Goal: Information Seeking & Learning: Learn about a topic

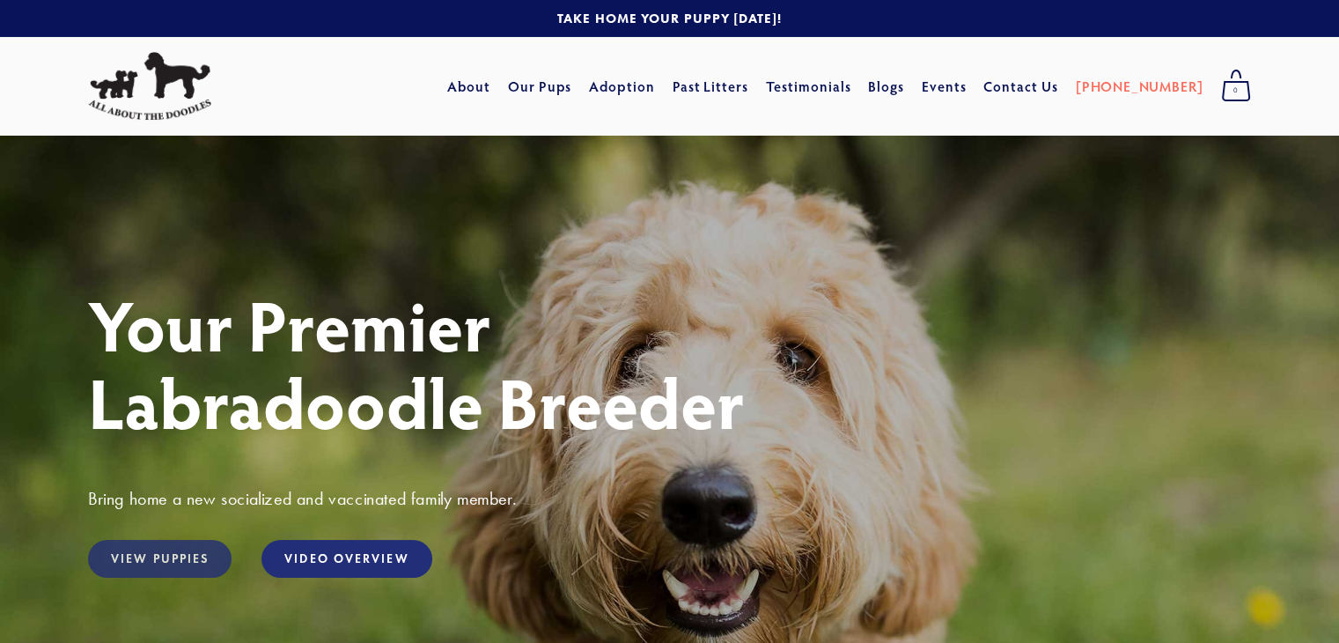
drag, startPoint x: 198, startPoint y: 564, endPoint x: 181, endPoint y: 557, distance: 18.1
click at [181, 557] on link "View Puppies" at bounding box center [159, 559] width 143 height 38
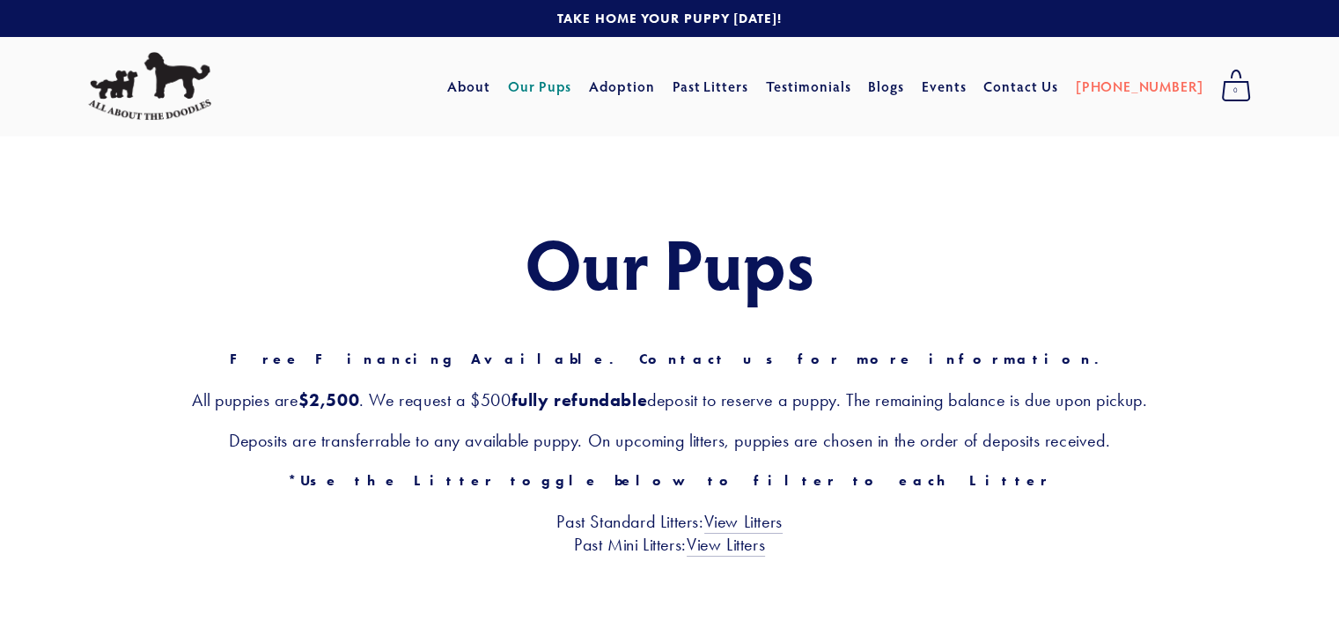
click at [181, 557] on div "Our Pups Free Financing Available. Contact us for more information. All puppies…" at bounding box center [669, 390] width 1339 height 508
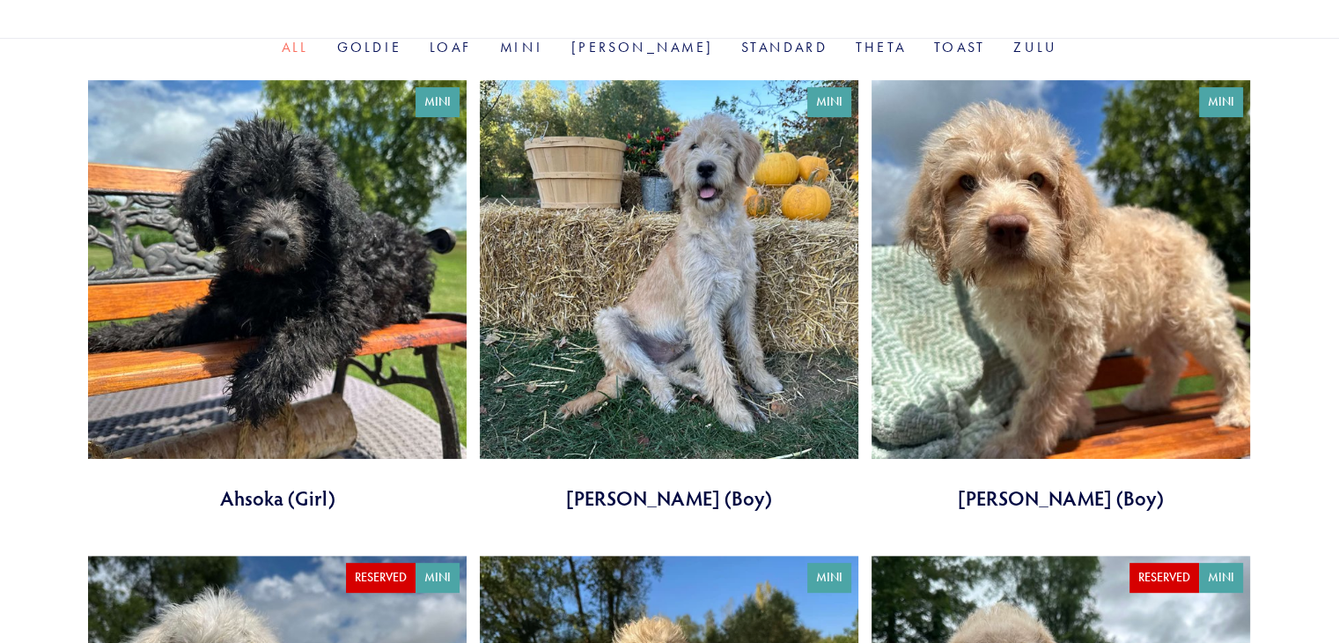
scroll to position [620, 0]
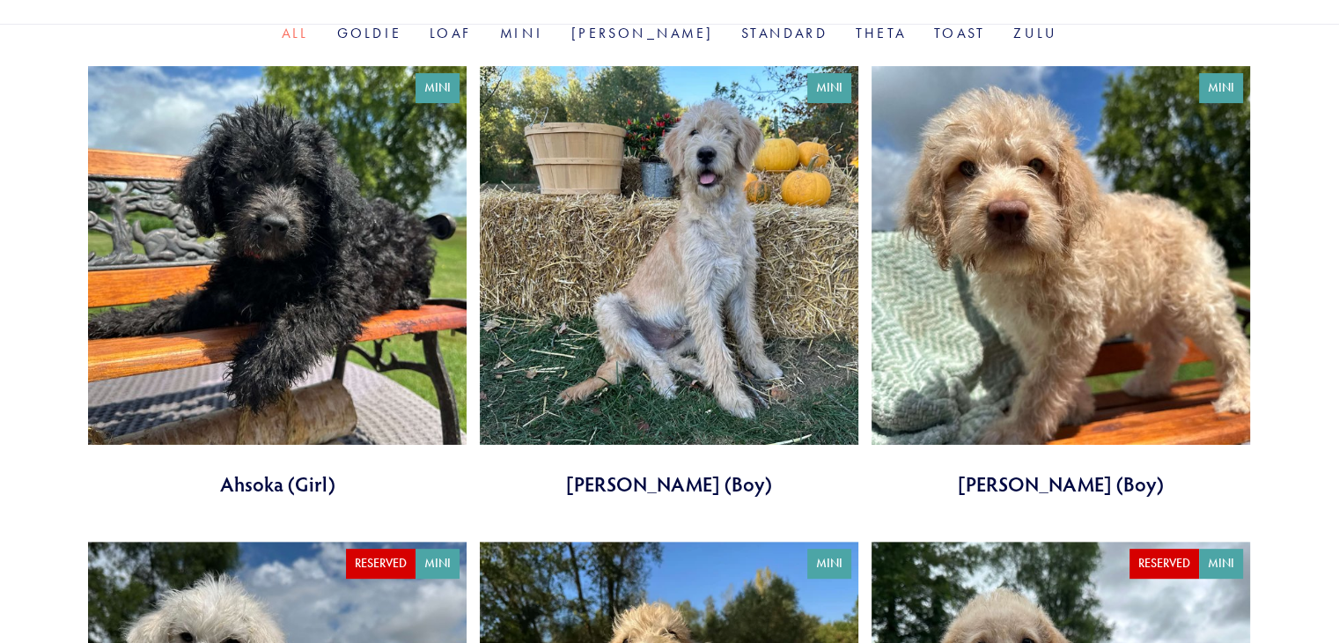
click at [721, 332] on link at bounding box center [669, 281] width 378 height 431
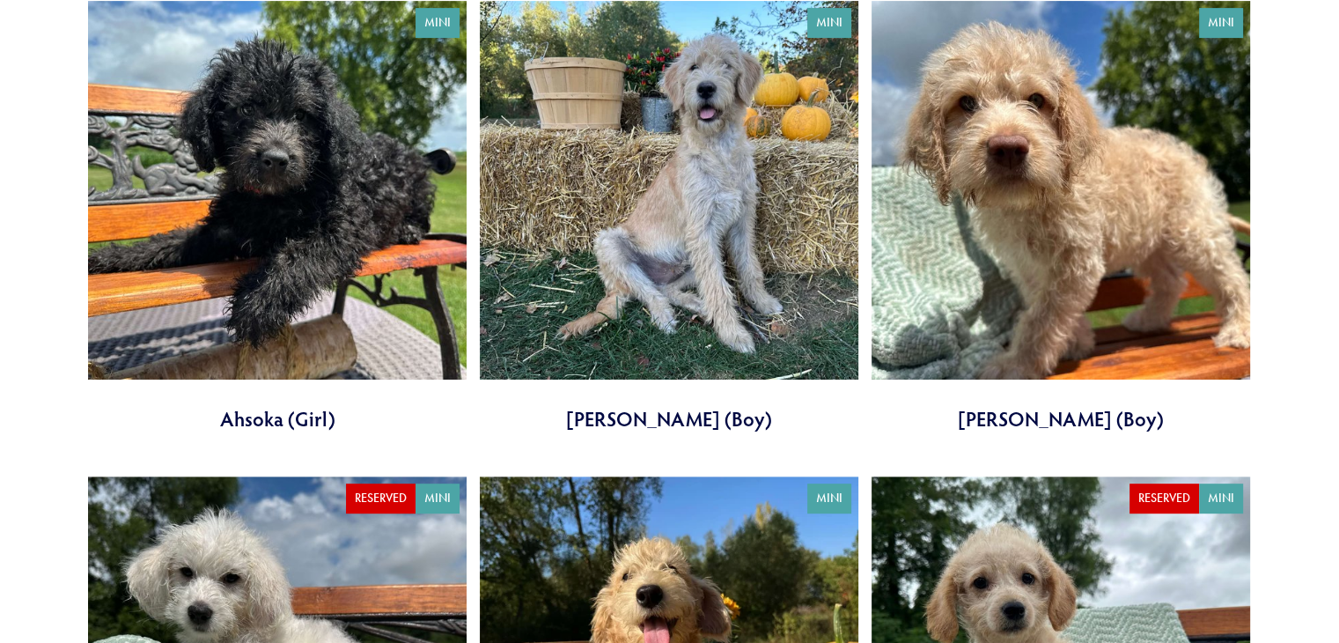
scroll to position [690, 0]
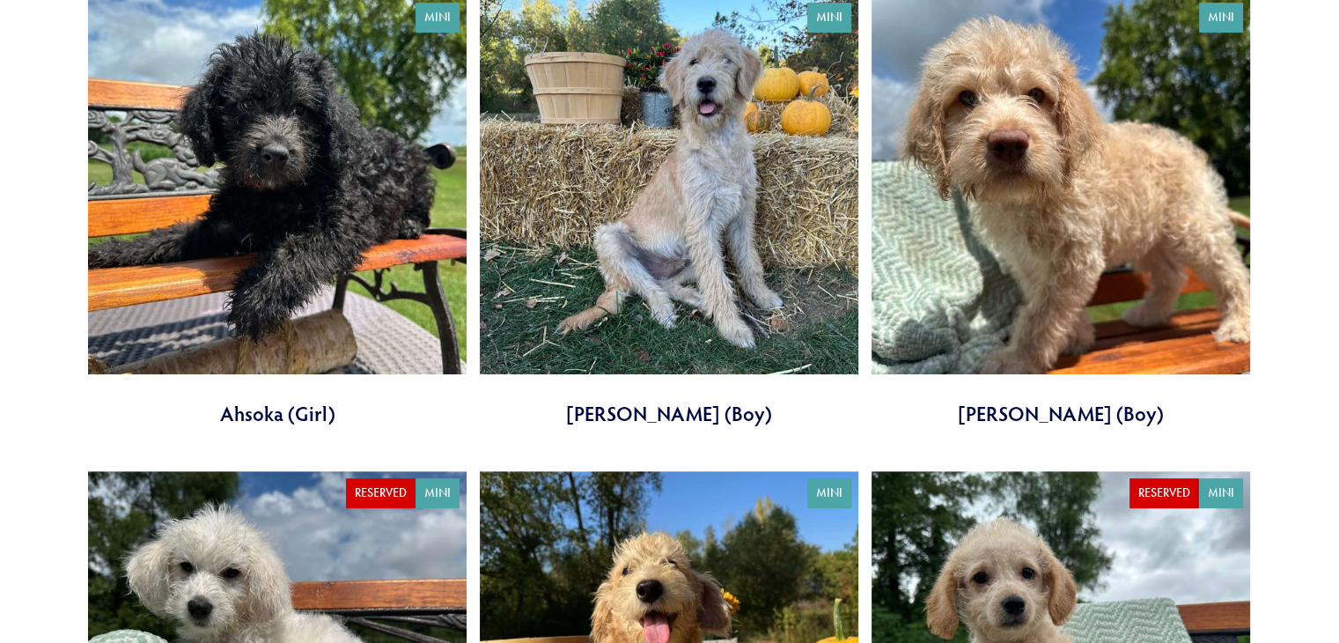
click at [1030, 175] on link at bounding box center [1060, 211] width 378 height 431
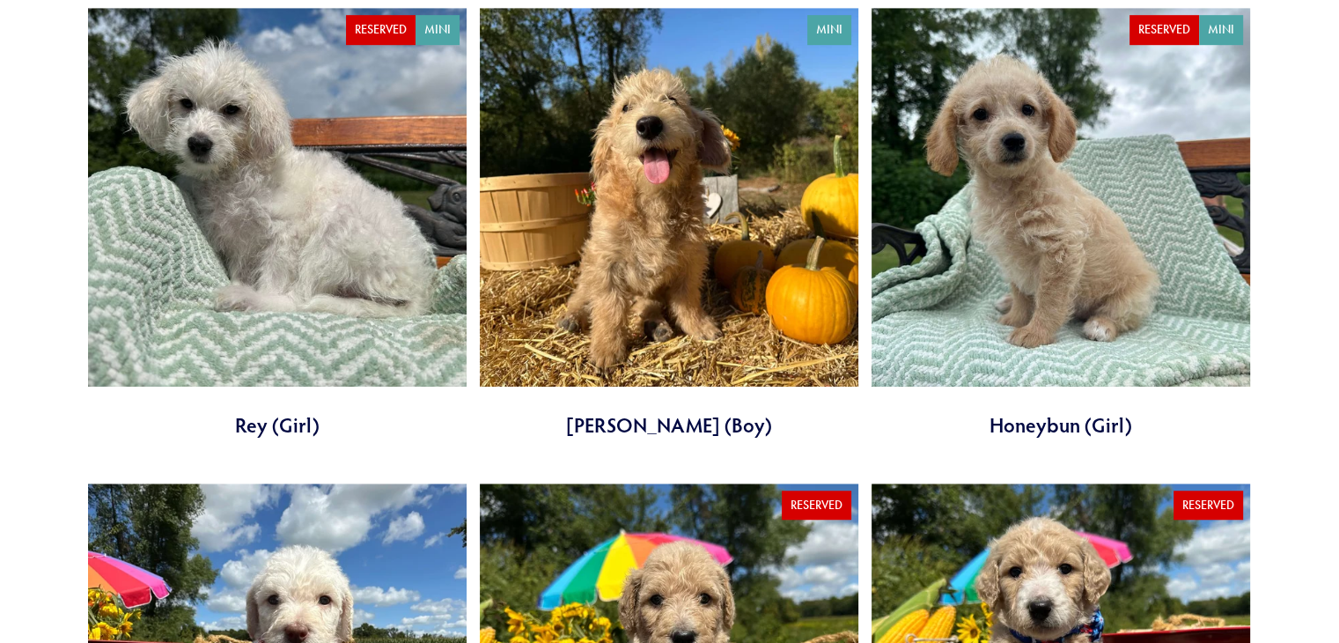
scroll to position [1154, 0]
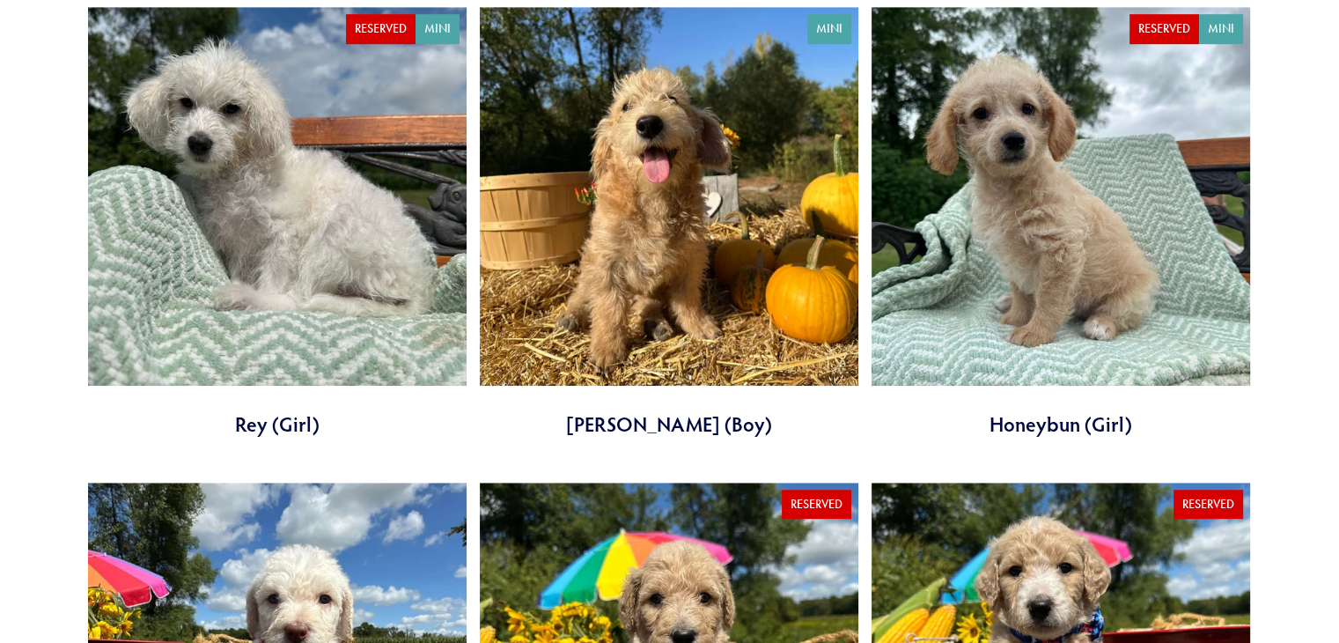
click at [729, 87] on link at bounding box center [669, 222] width 378 height 431
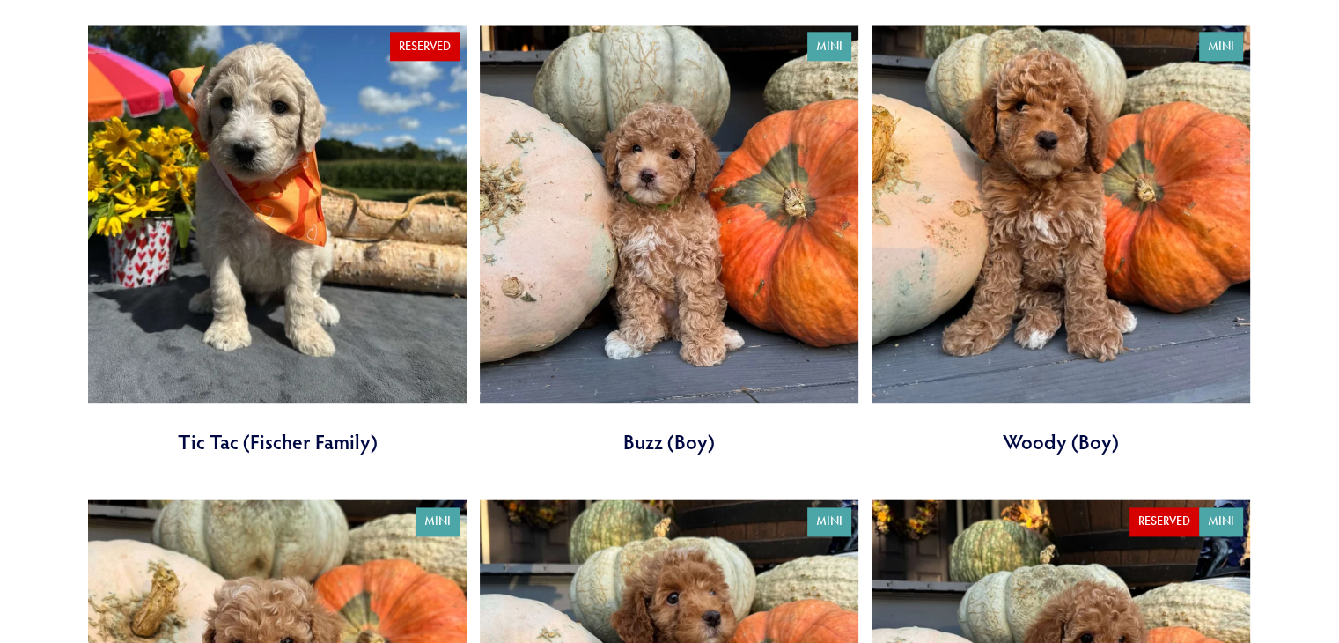
scroll to position [2114, 0]
click at [675, 317] on link at bounding box center [669, 241] width 378 height 431
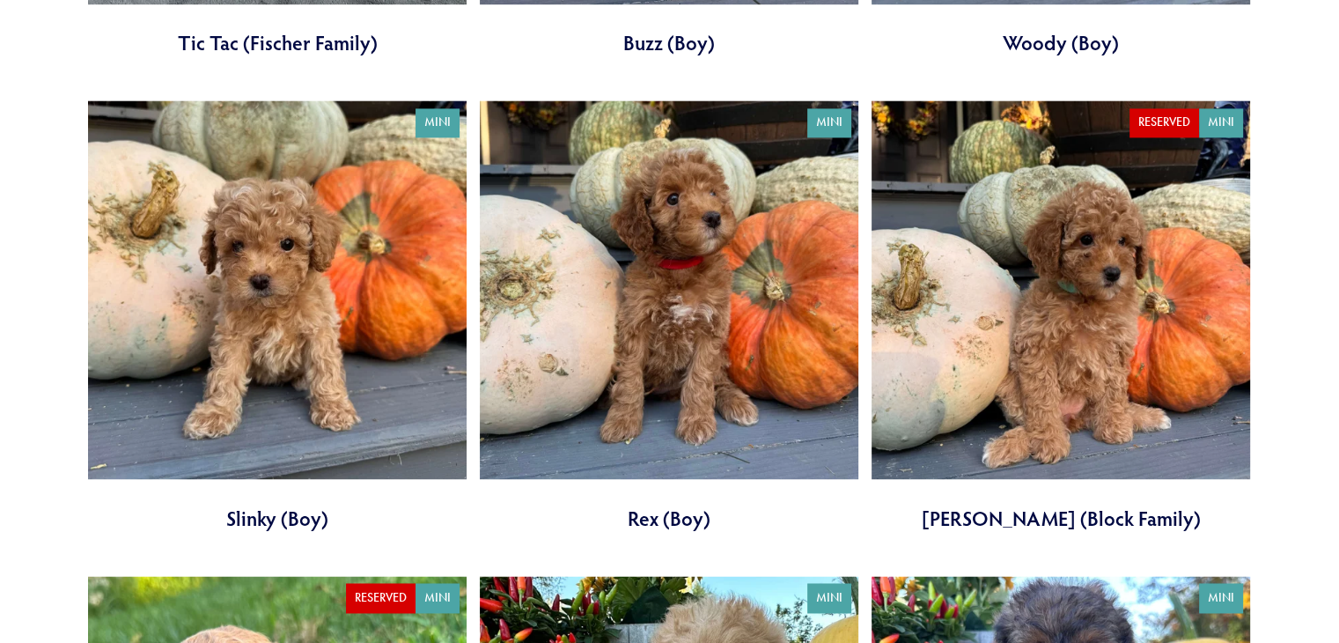
scroll to position [2513, 0]
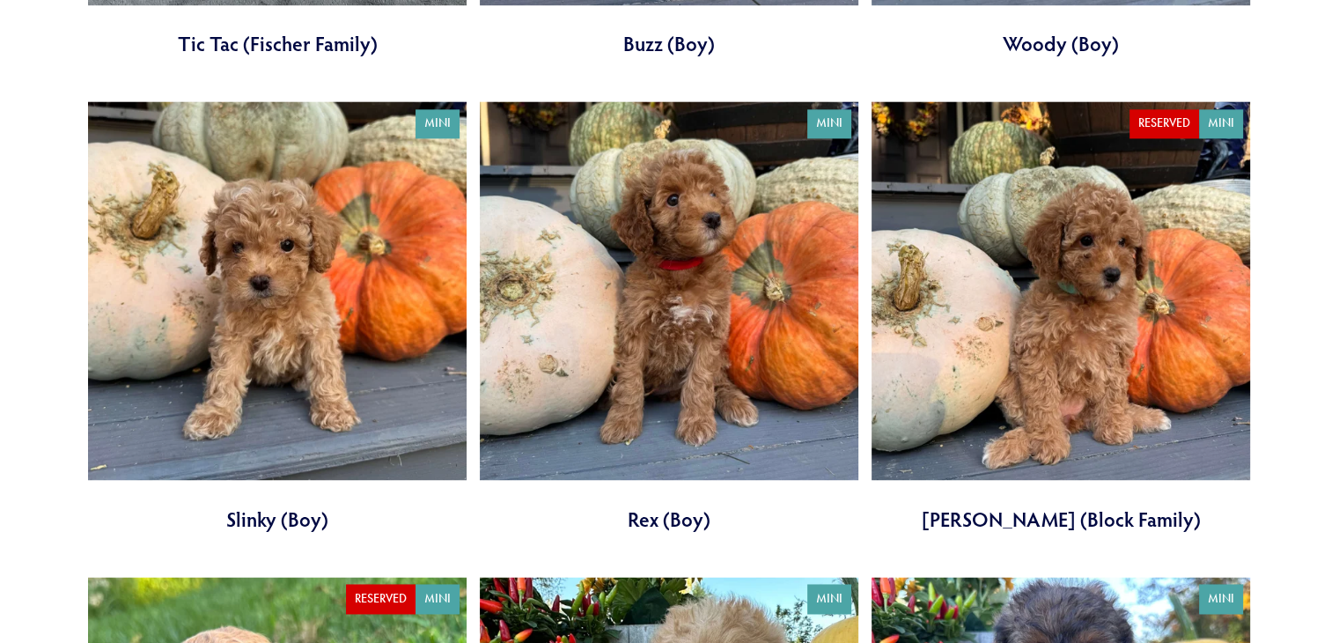
click at [581, 185] on link at bounding box center [669, 316] width 378 height 431
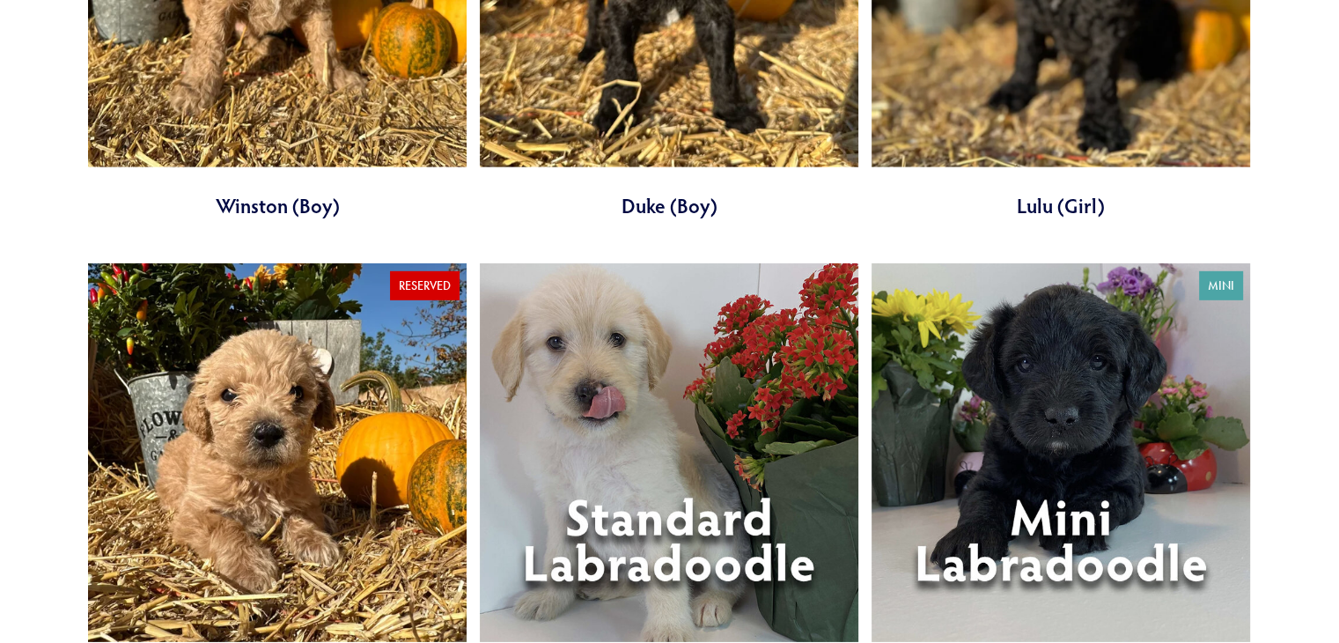
scroll to position [5263, 0]
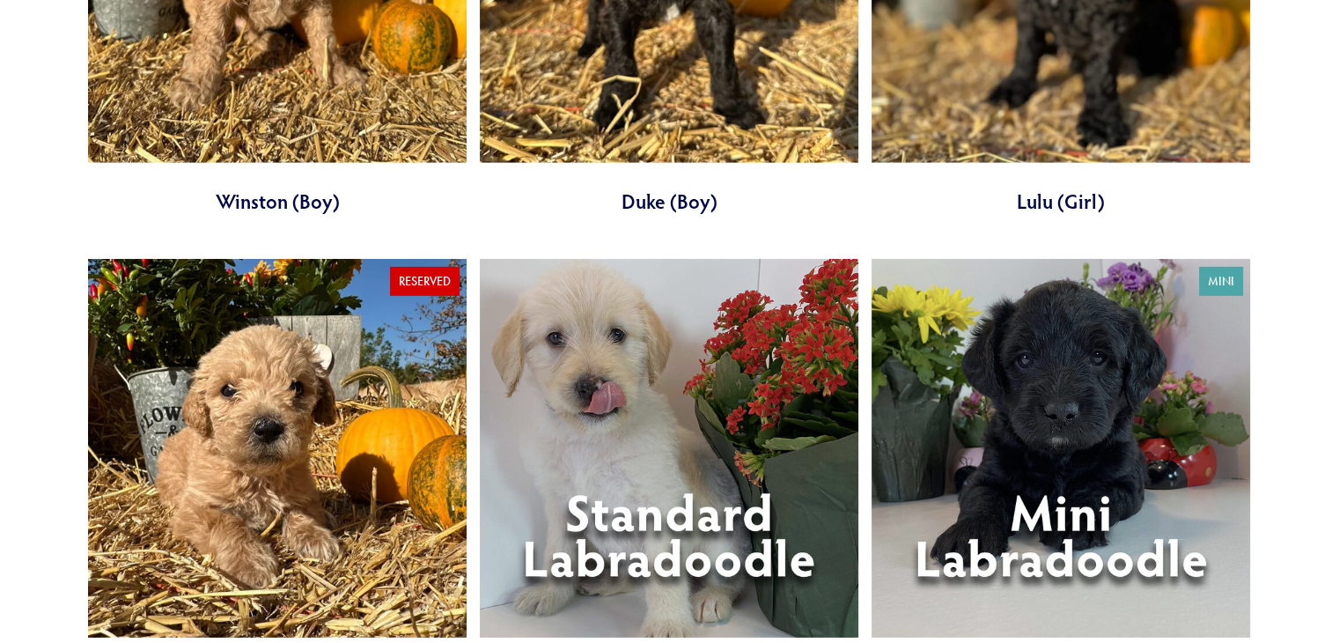
click at [627, 509] on link at bounding box center [669, 474] width 378 height 431
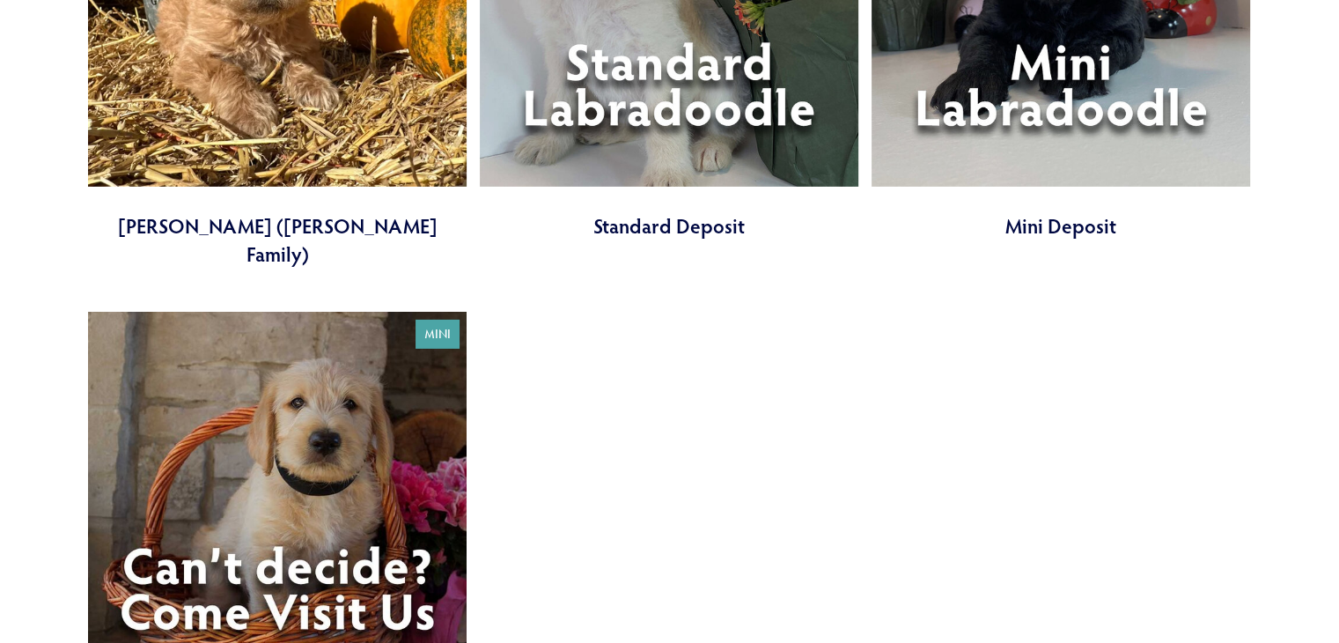
scroll to position [5714, 0]
click at [265, 322] on link at bounding box center [277, 526] width 378 height 431
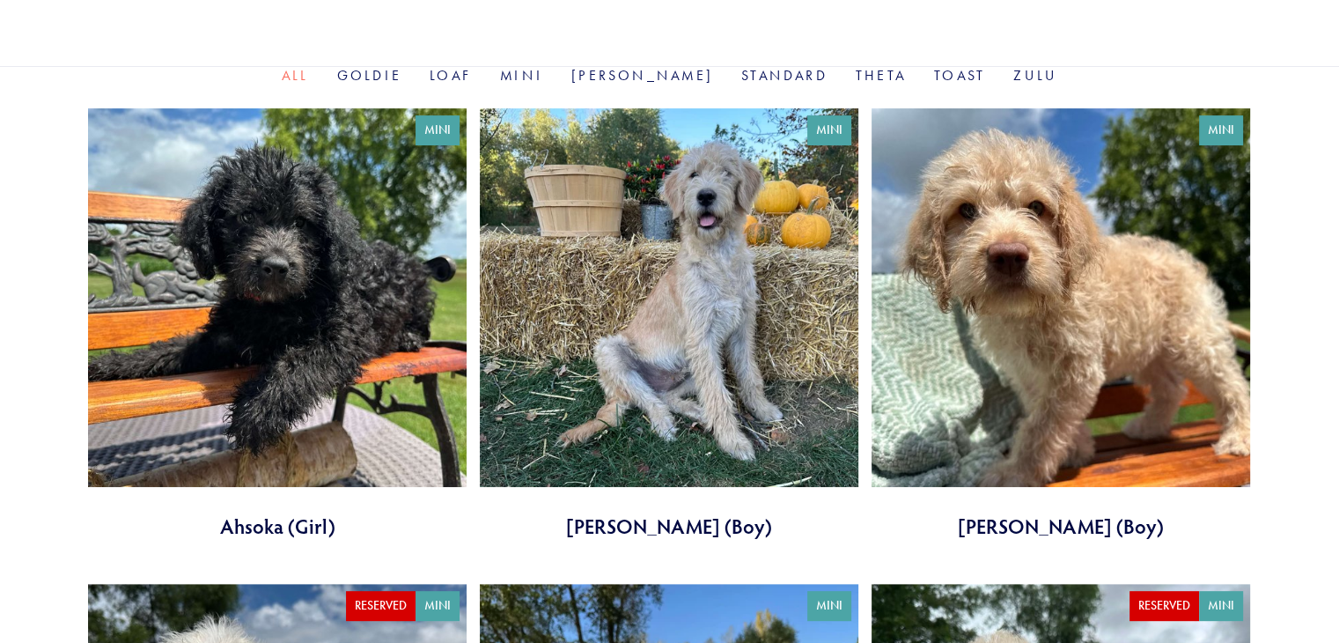
scroll to position [616, 0]
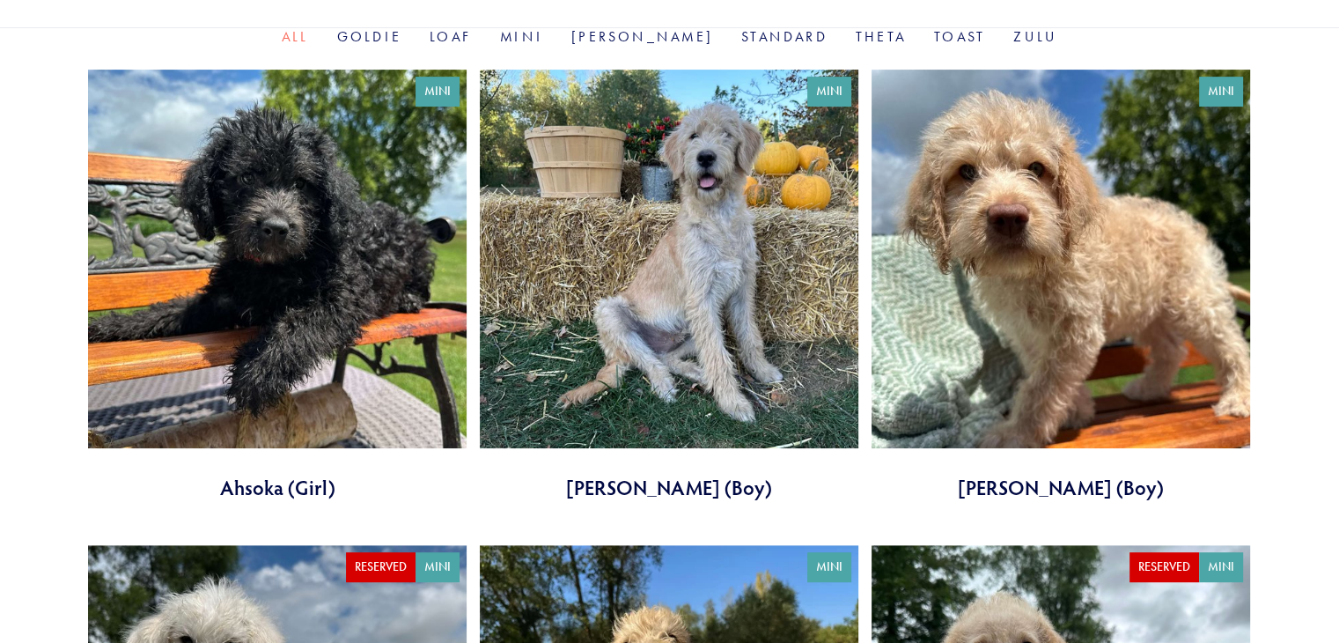
click at [757, 285] on link at bounding box center [669, 285] width 378 height 431
click at [1116, 289] on link at bounding box center [1060, 285] width 378 height 431
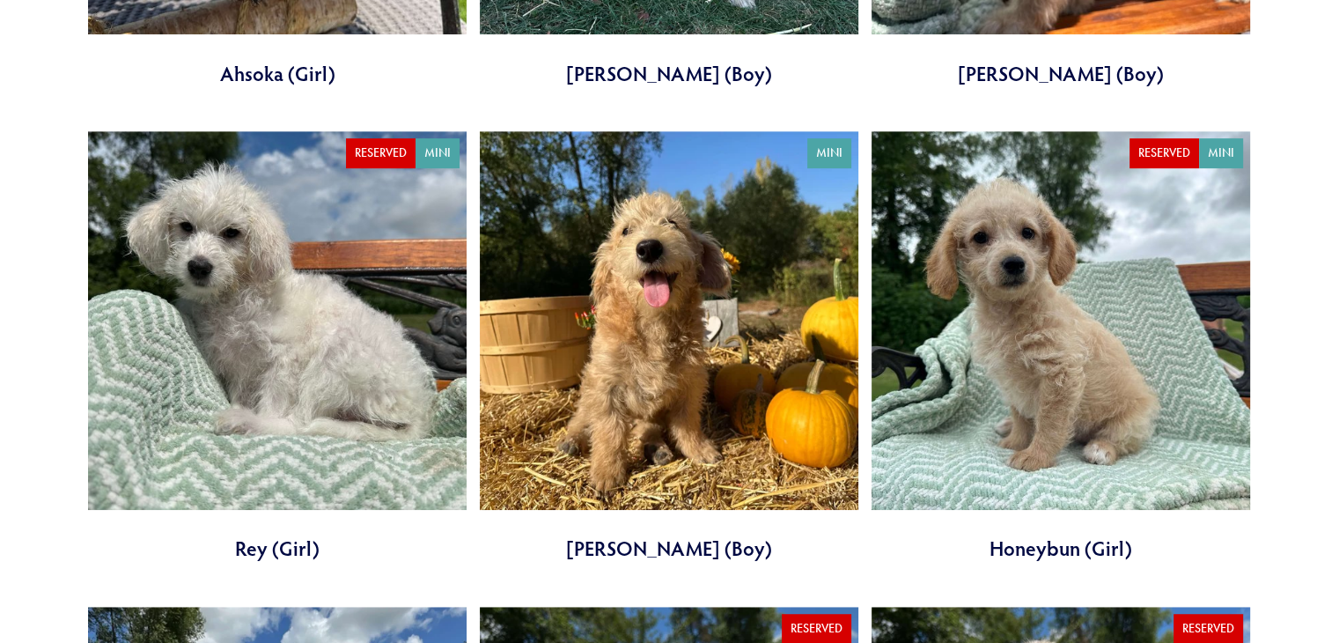
scroll to position [1144, 0]
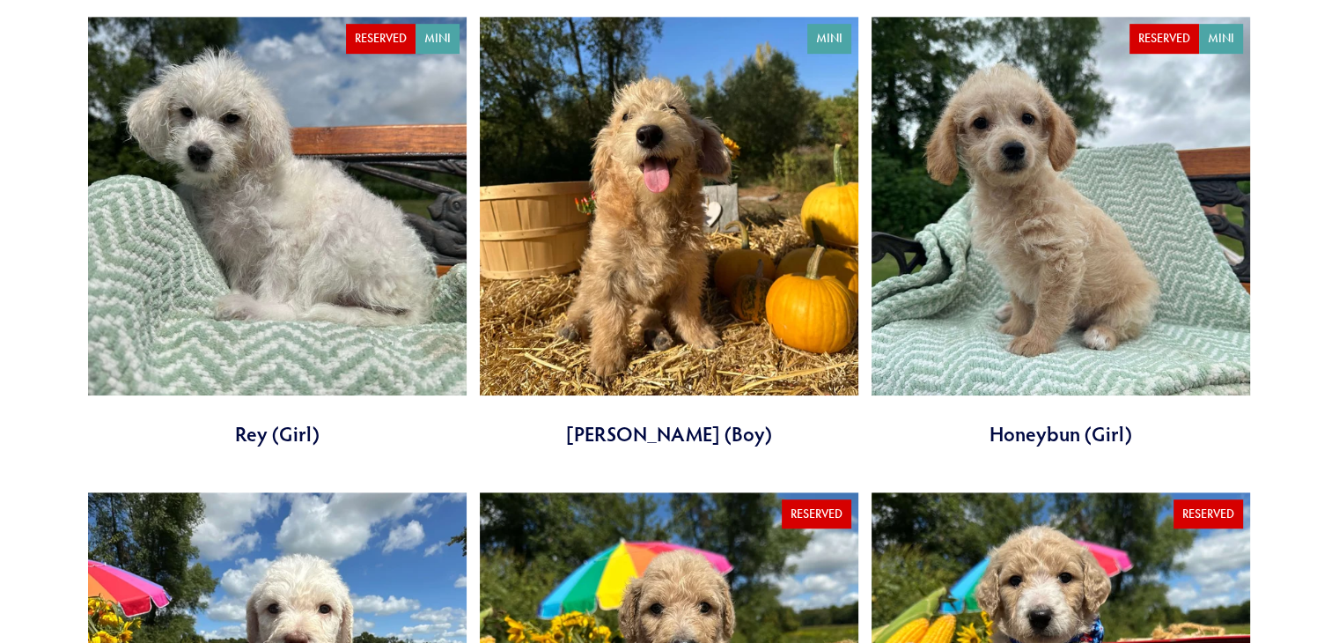
click at [716, 285] on link at bounding box center [669, 232] width 378 height 431
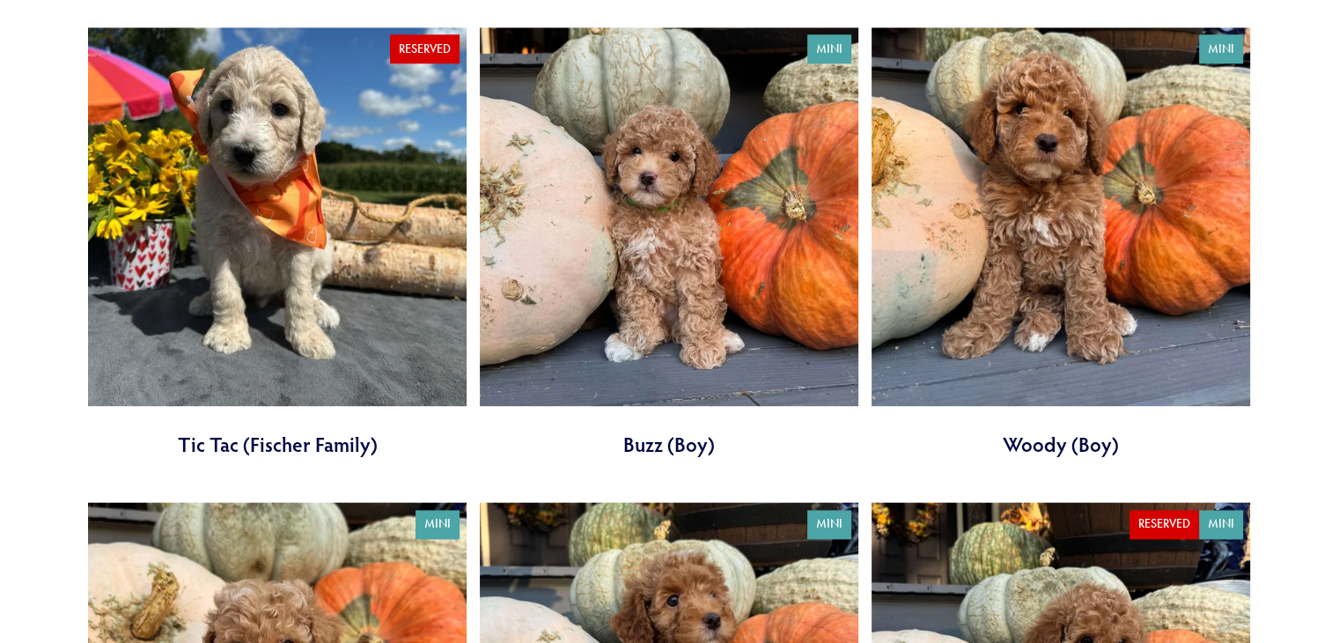
scroll to position [2289, 0]
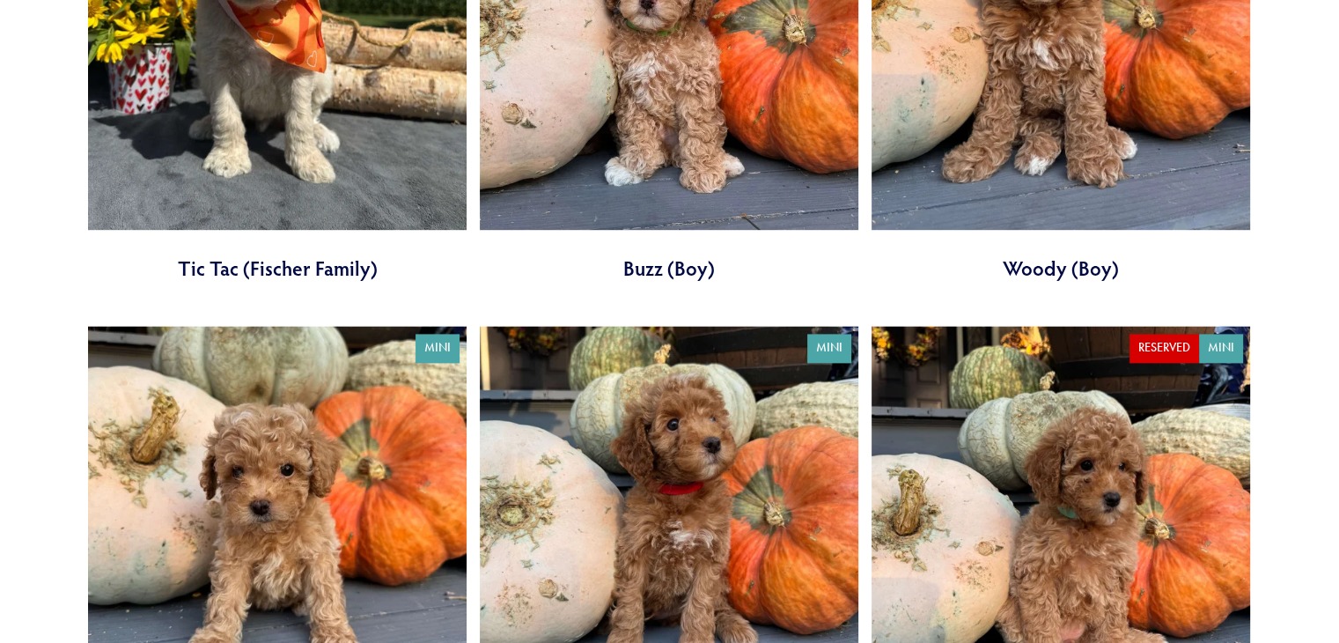
click at [605, 420] on link at bounding box center [669, 541] width 378 height 431
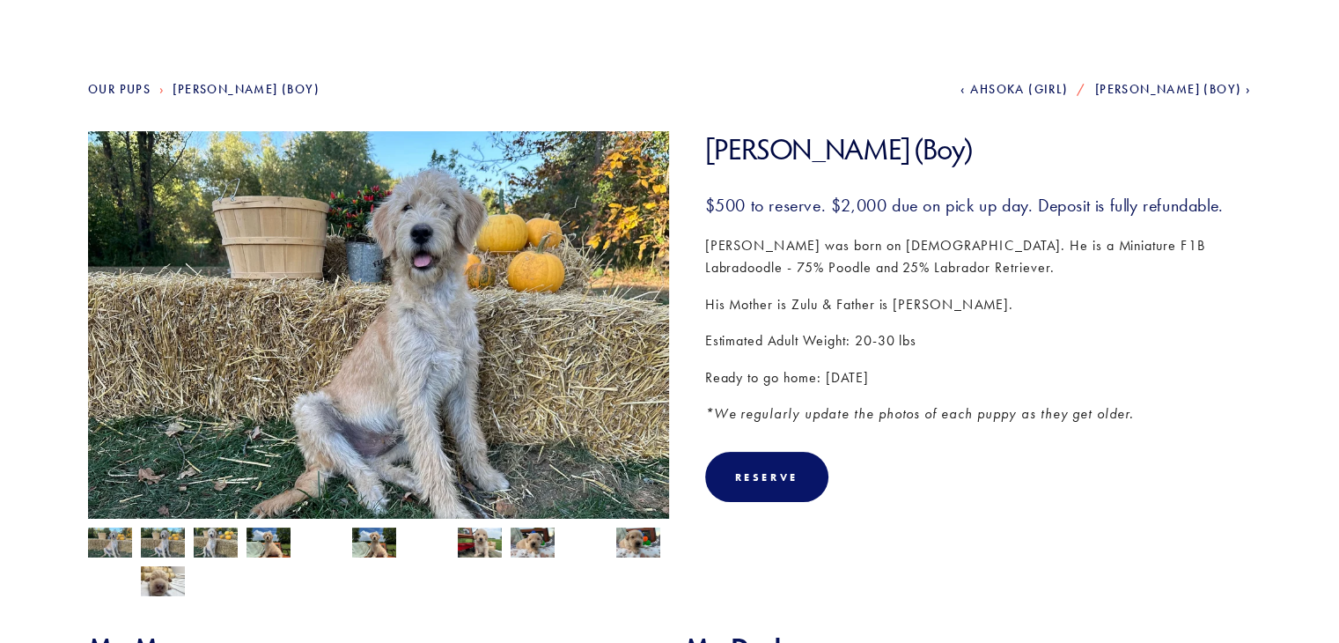
scroll to position [161, 0]
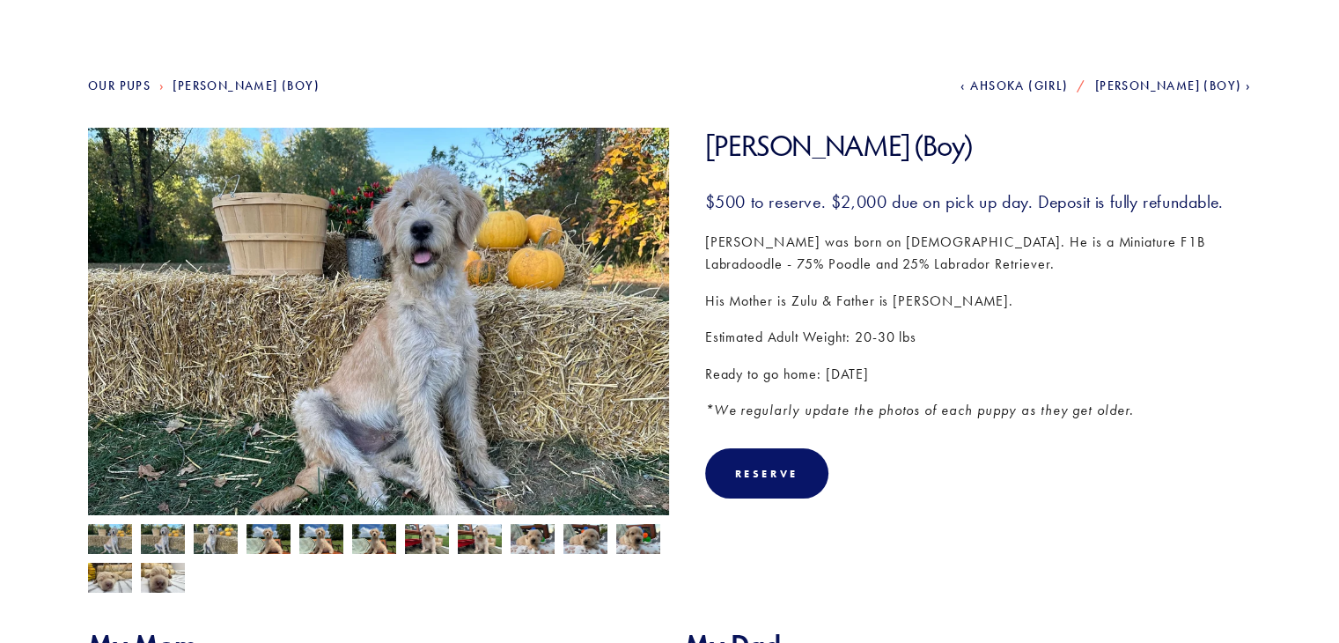
click at [176, 536] on img at bounding box center [163, 540] width 44 height 33
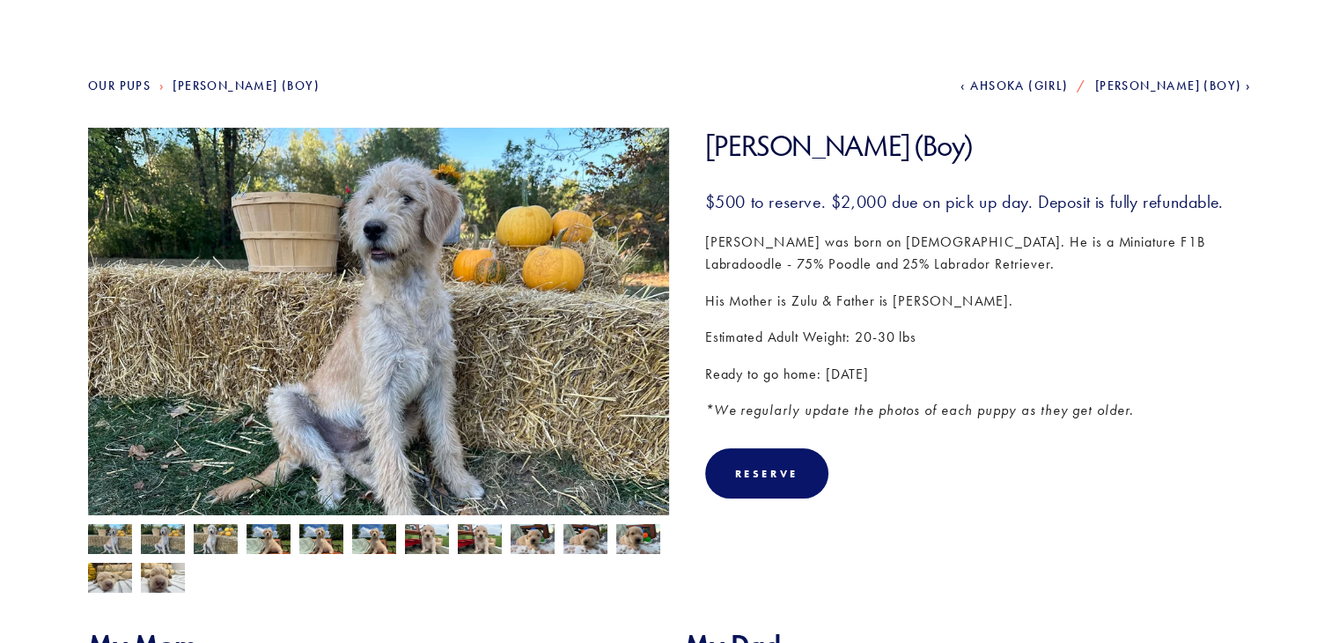
click at [208, 540] on img at bounding box center [216, 540] width 44 height 33
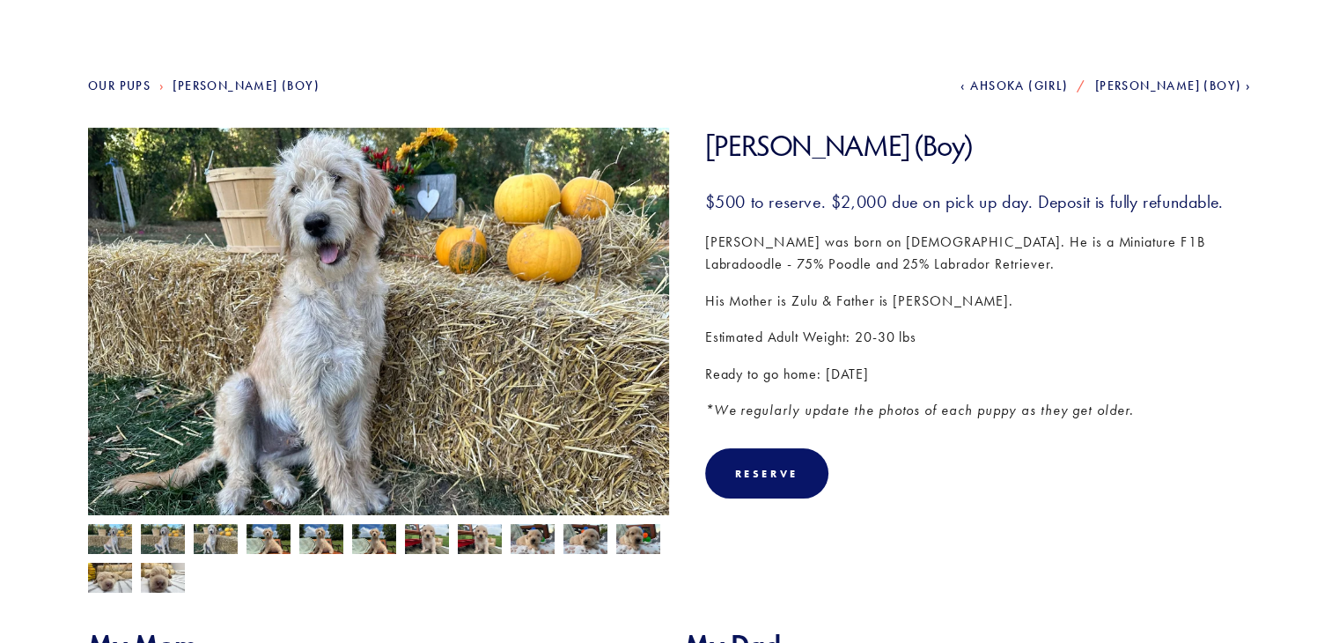
click at [273, 537] on img at bounding box center [268, 540] width 44 height 33
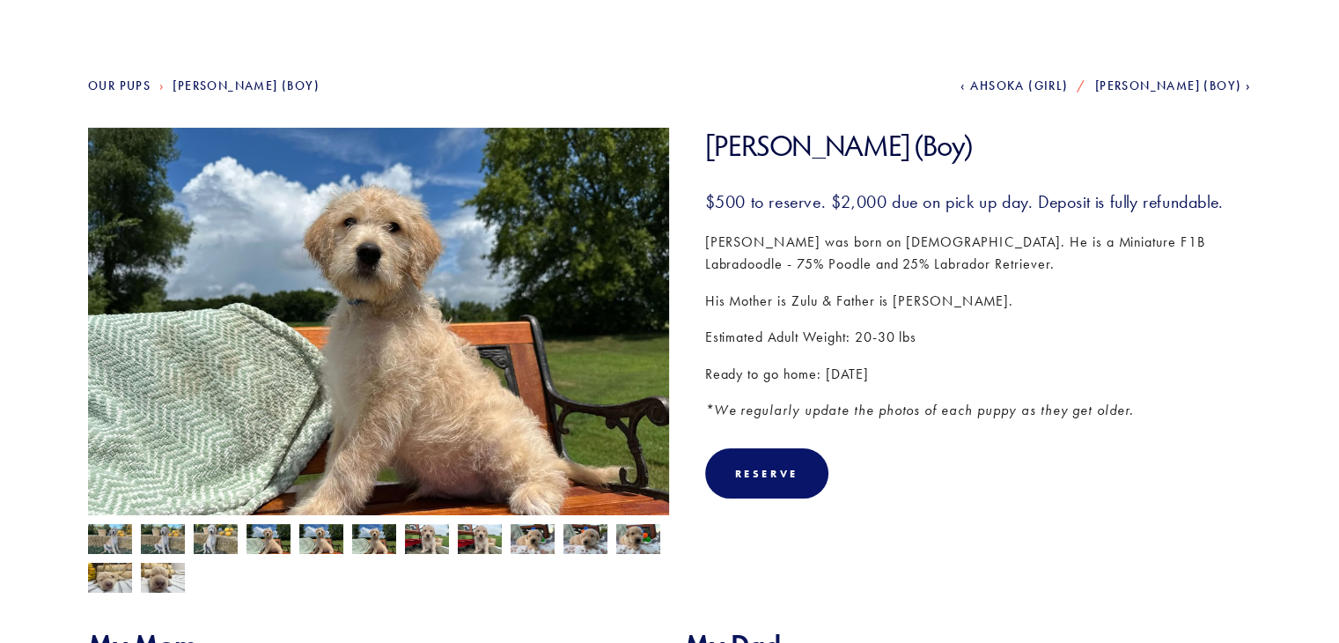
click at [306, 533] on img at bounding box center [321, 540] width 44 height 33
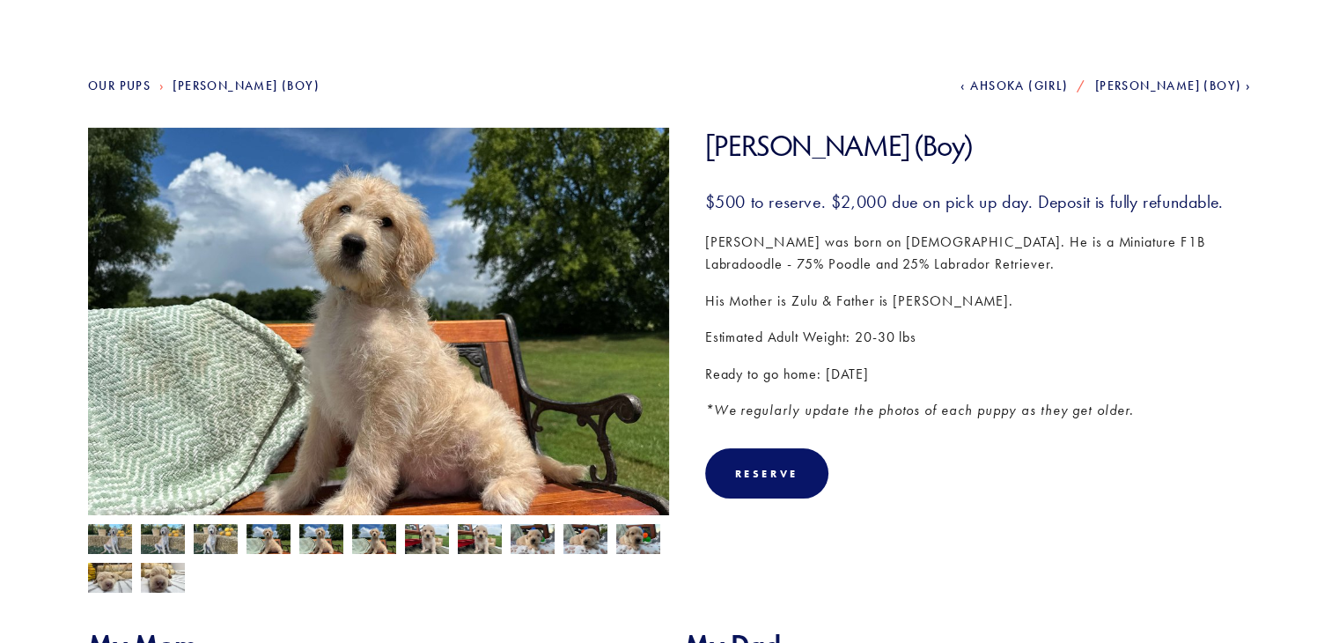
click at [370, 540] on img at bounding box center [374, 540] width 44 height 33
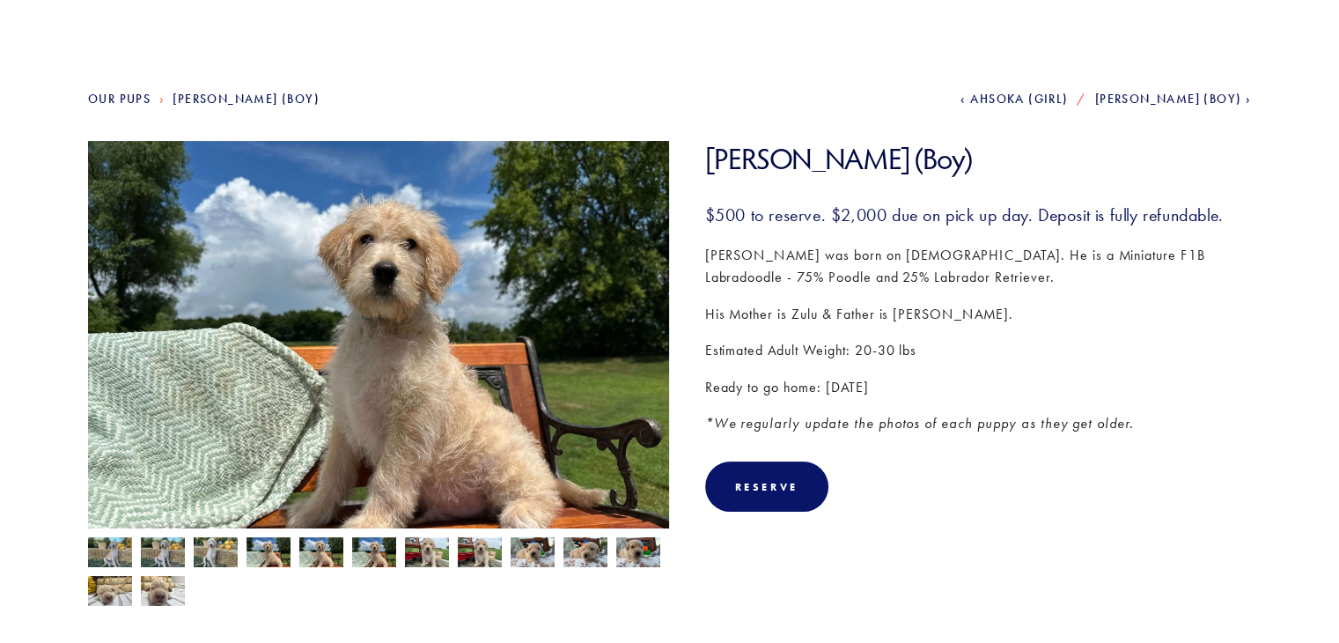
scroll to position [145, 0]
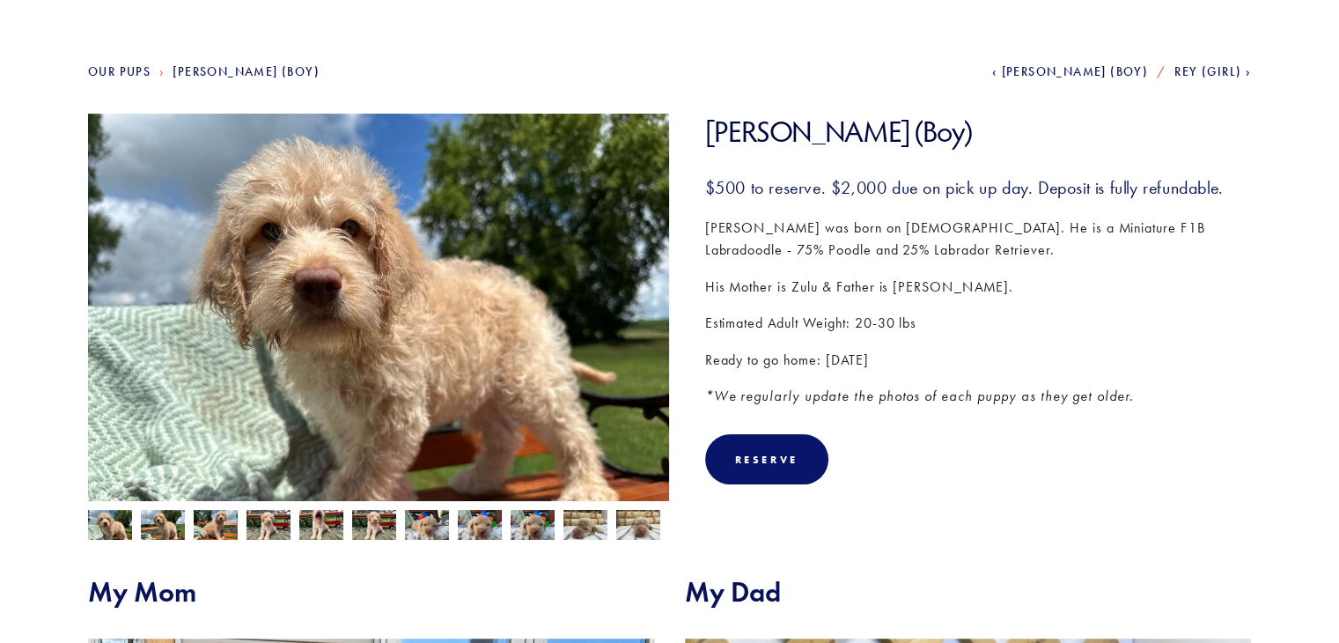
scroll to position [214, 0]
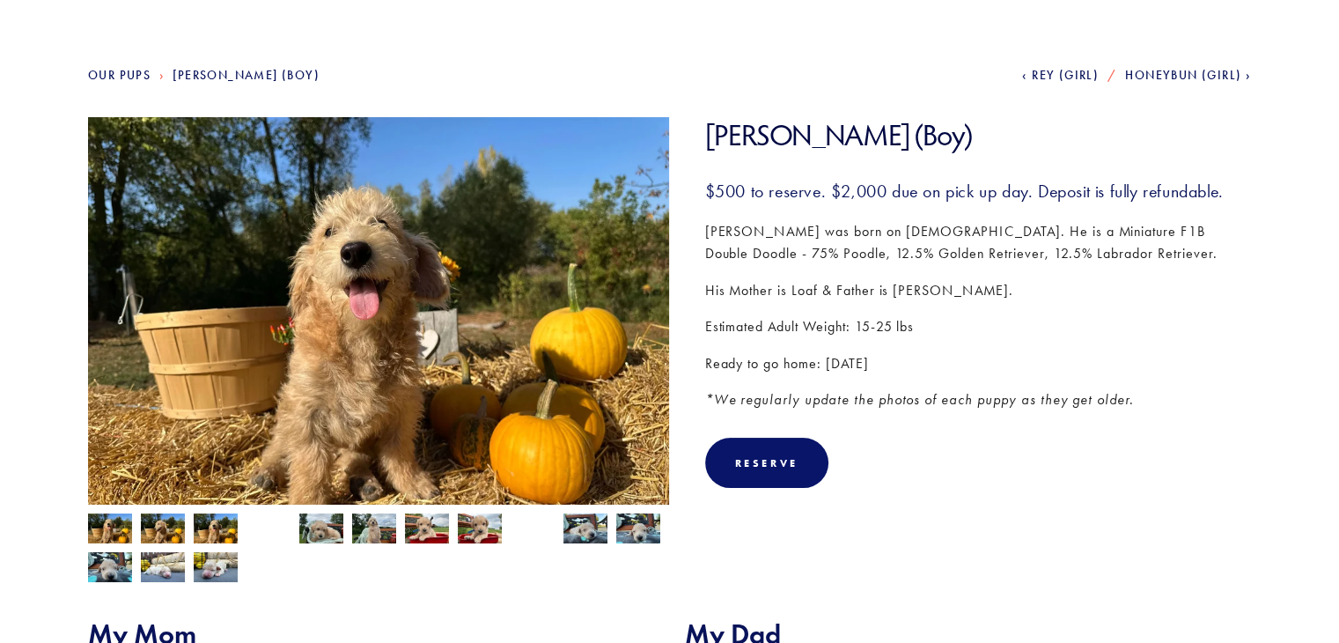
scroll to position [173, 0]
click at [202, 533] on img at bounding box center [216, 528] width 44 height 33
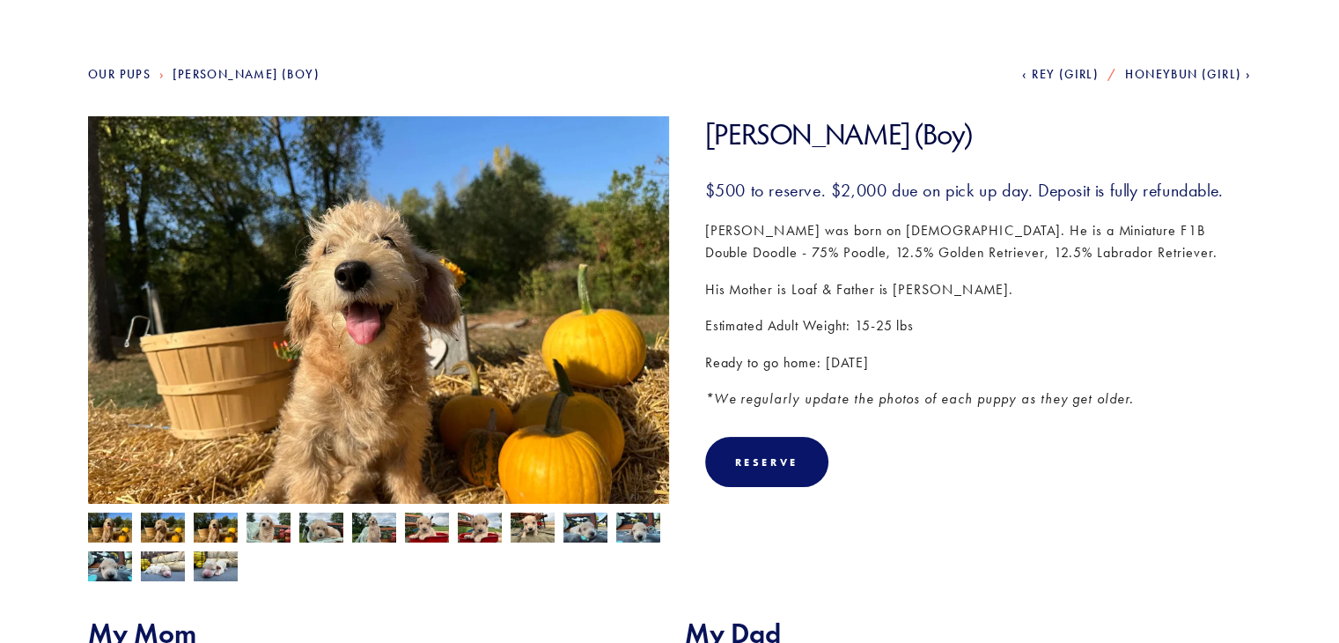
click at [175, 528] on img at bounding box center [163, 528] width 44 height 33
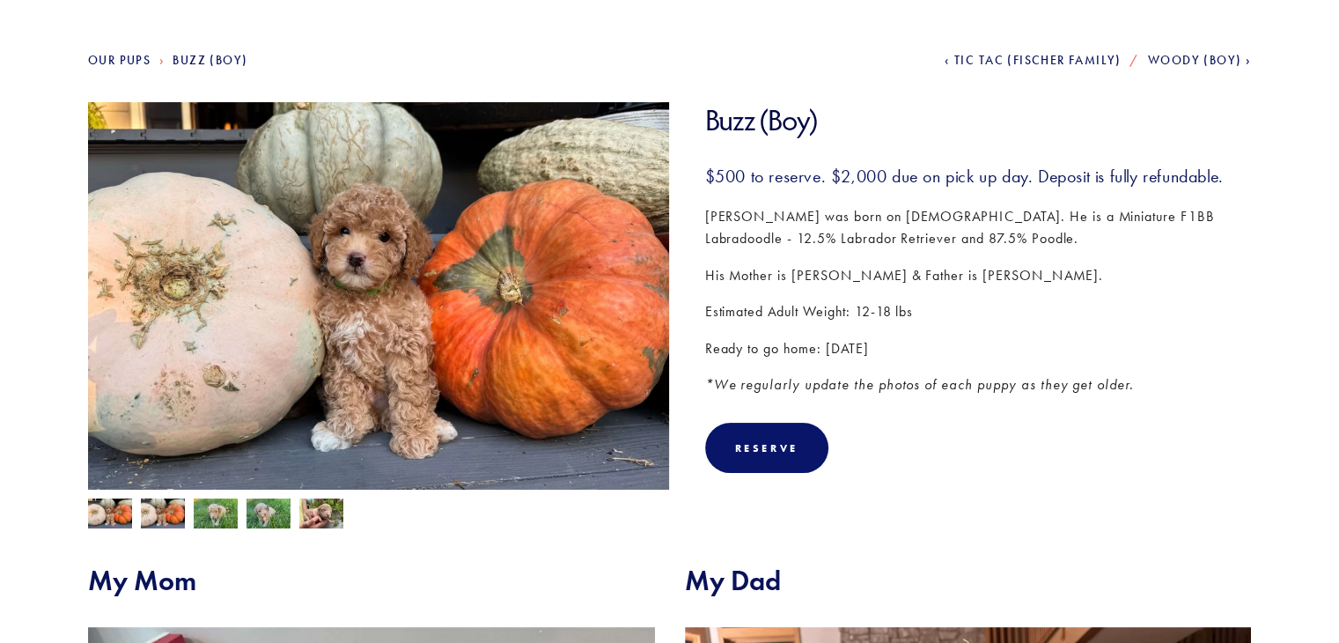
scroll to position [190, 0]
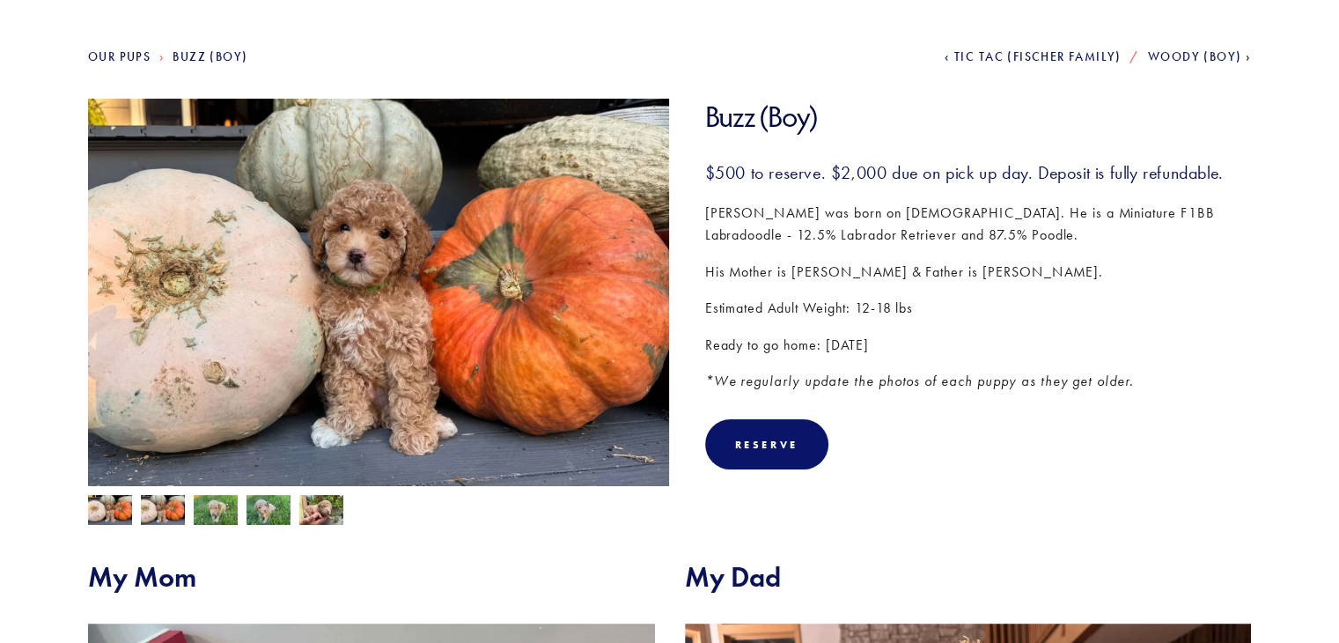
click at [271, 498] on img at bounding box center [268, 511] width 44 height 33
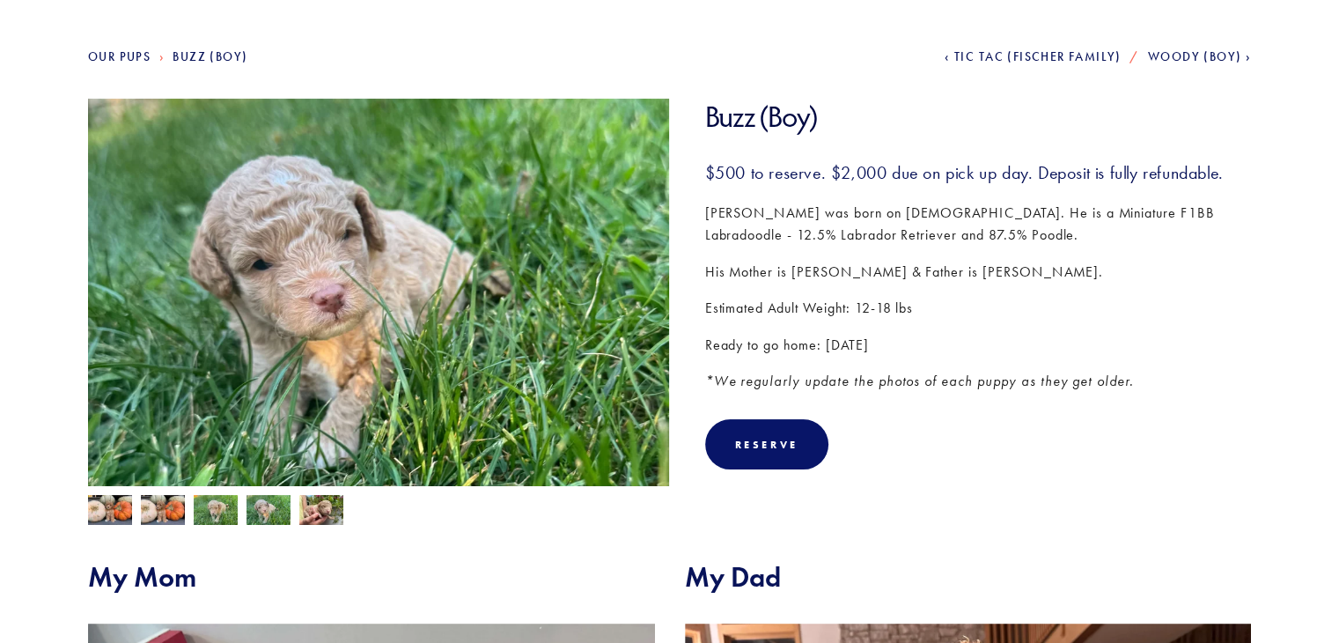
click at [181, 516] on img at bounding box center [163, 510] width 44 height 30
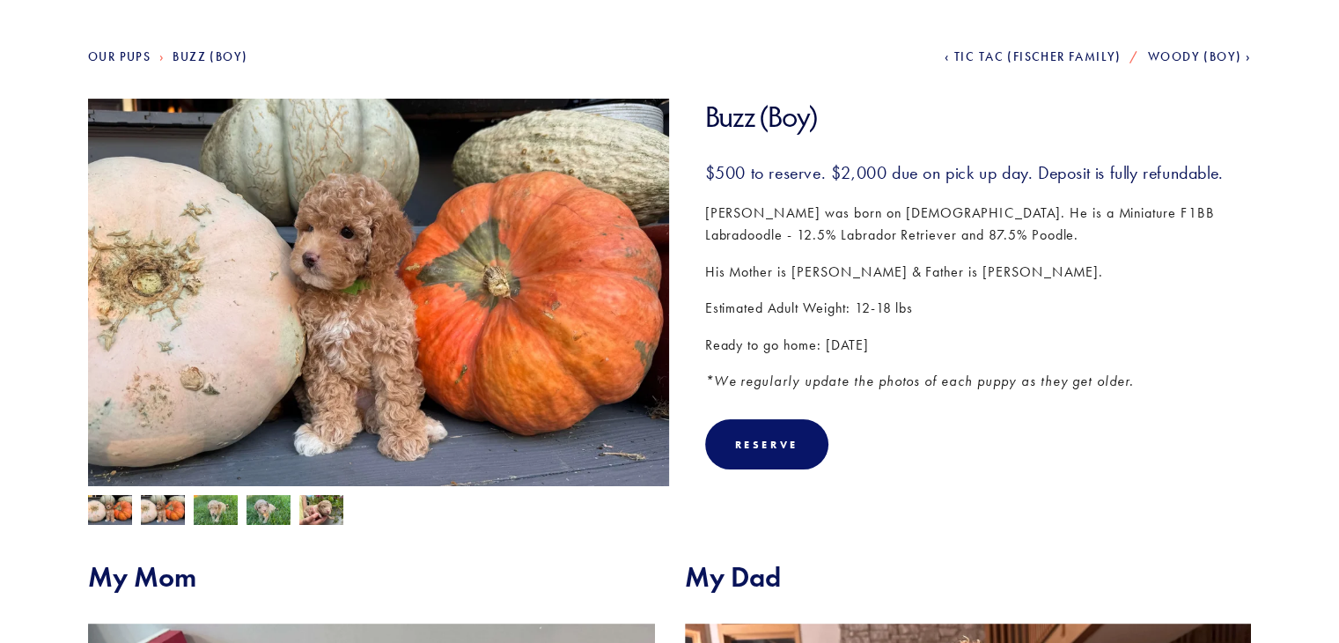
click at [121, 506] on img at bounding box center [110, 510] width 44 height 30
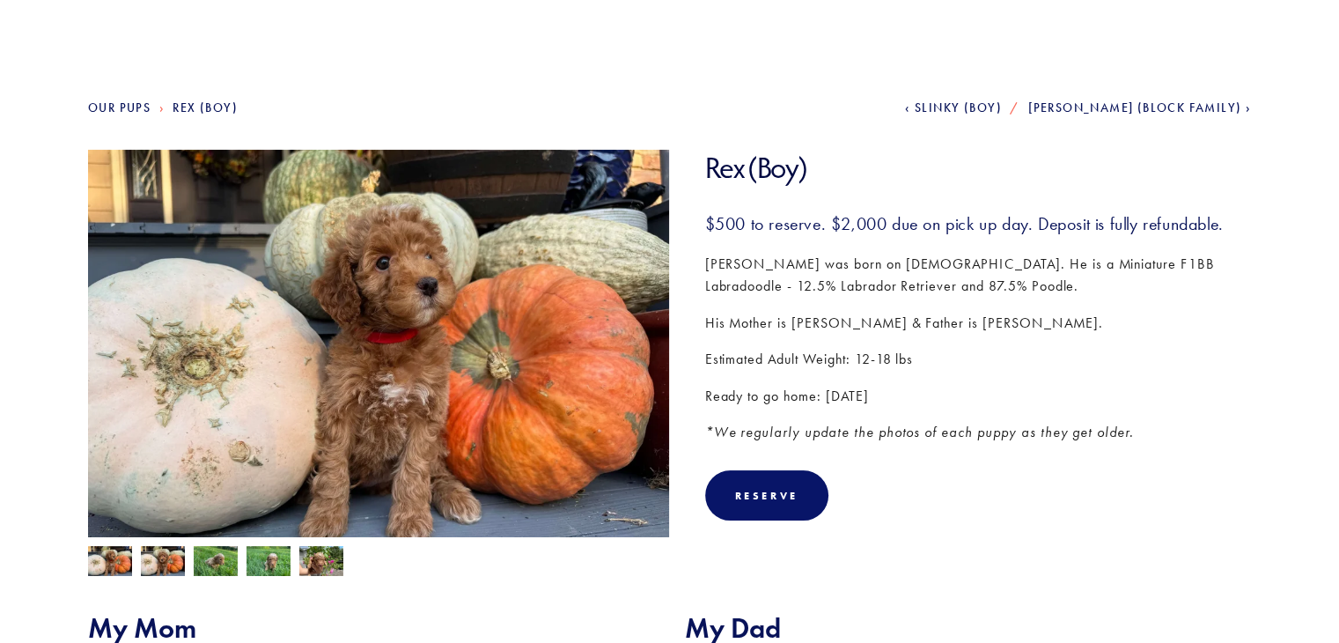
scroll to position [144, 0]
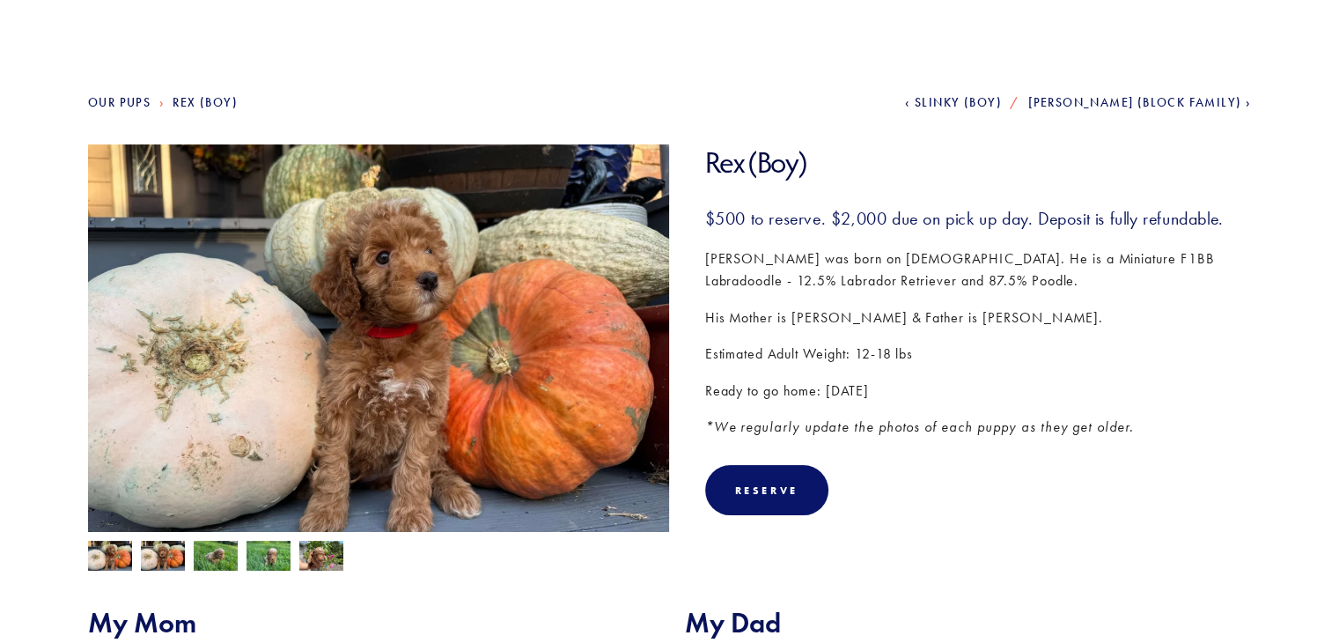
click at [165, 559] on img at bounding box center [163, 556] width 44 height 33
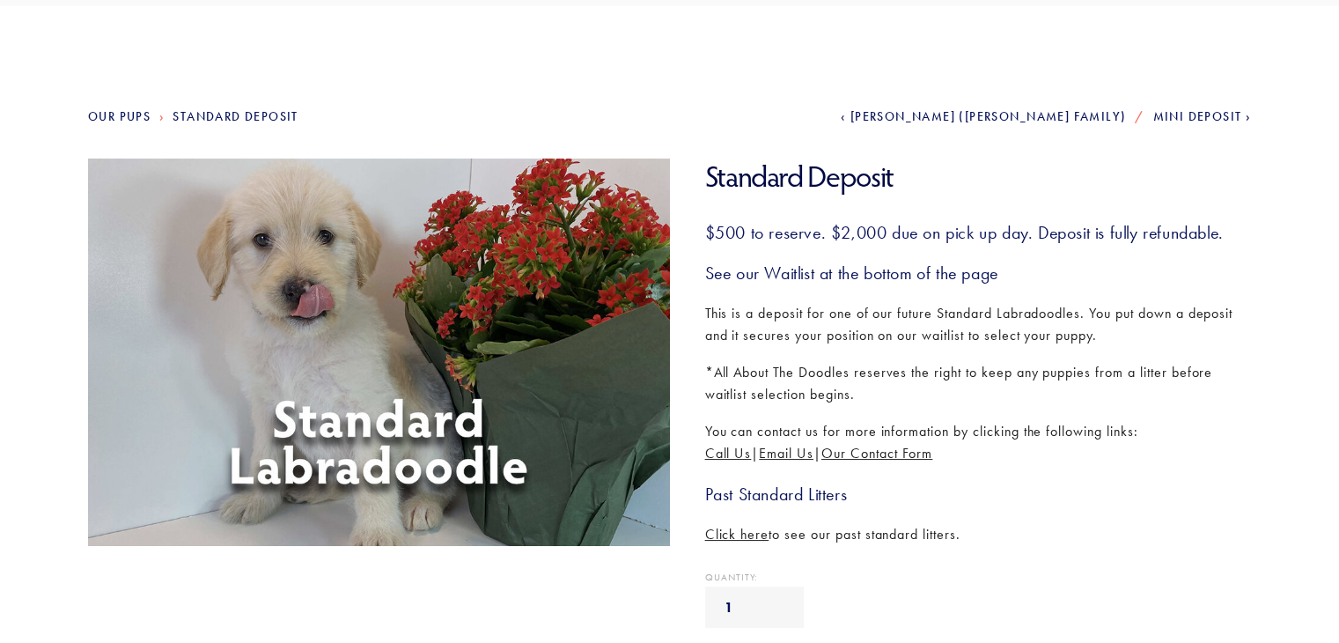
scroll to position [129, 0]
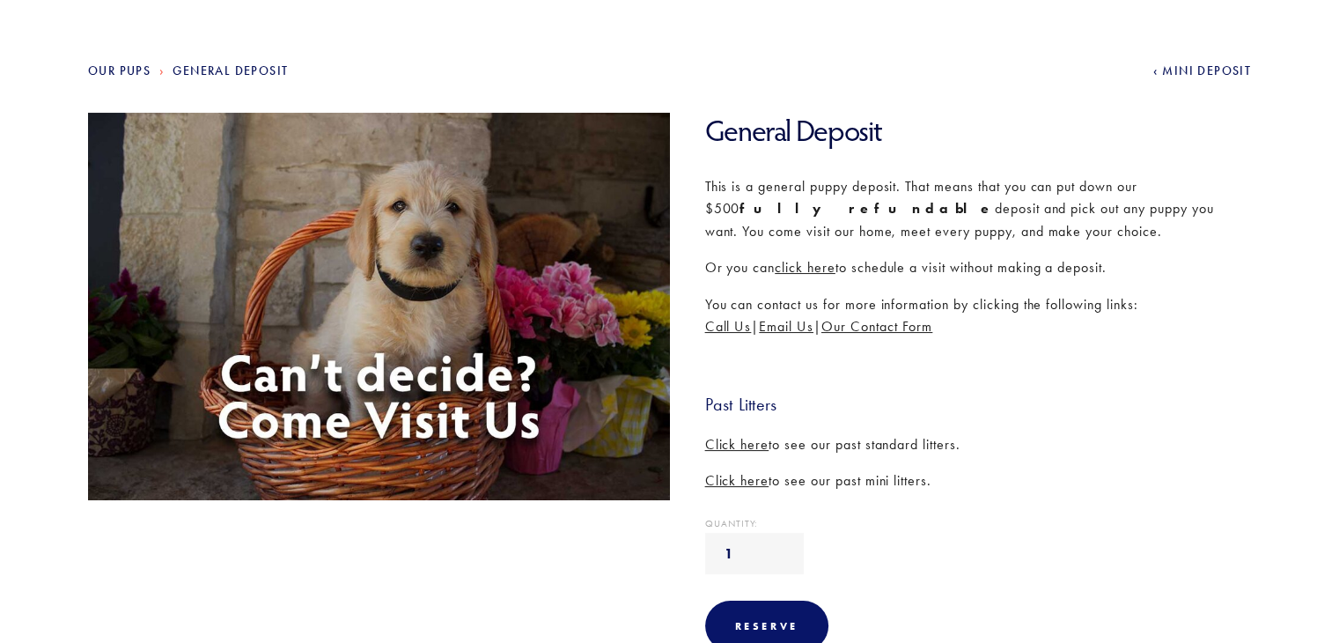
scroll to position [176, 0]
click at [872, 244] on div "This is a general puppy deposit. That means that you can put down our $500 full…" at bounding box center [978, 333] width 547 height 317
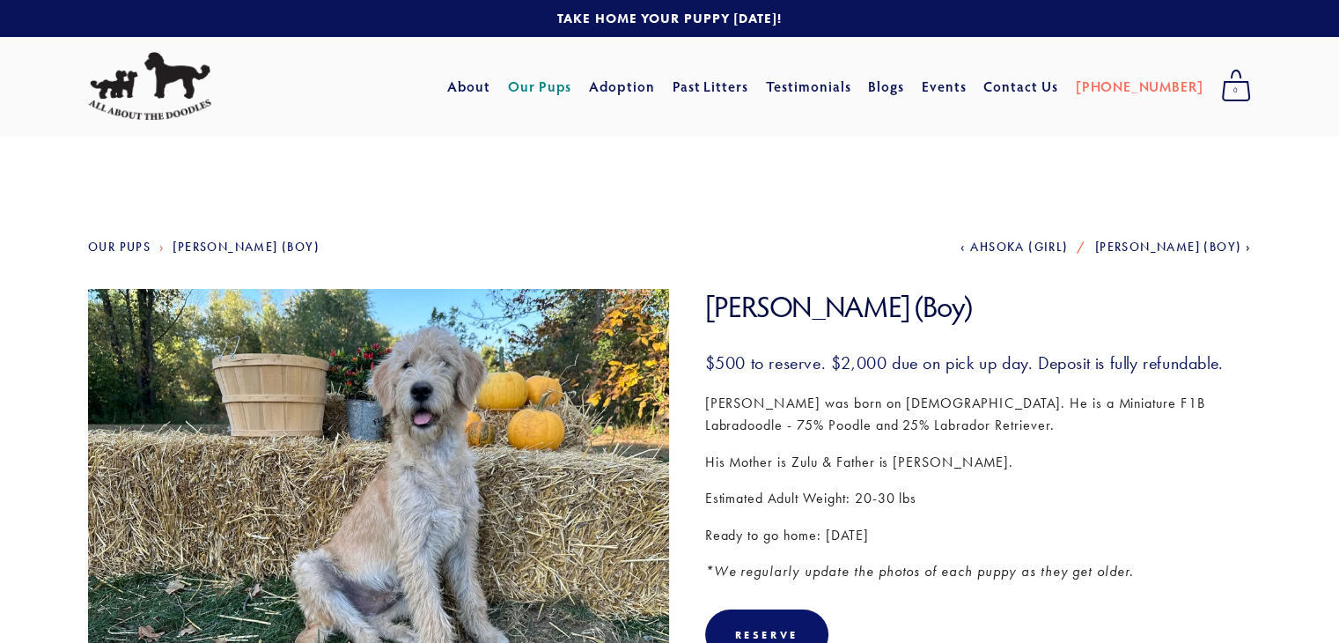
scroll to position [176, 0]
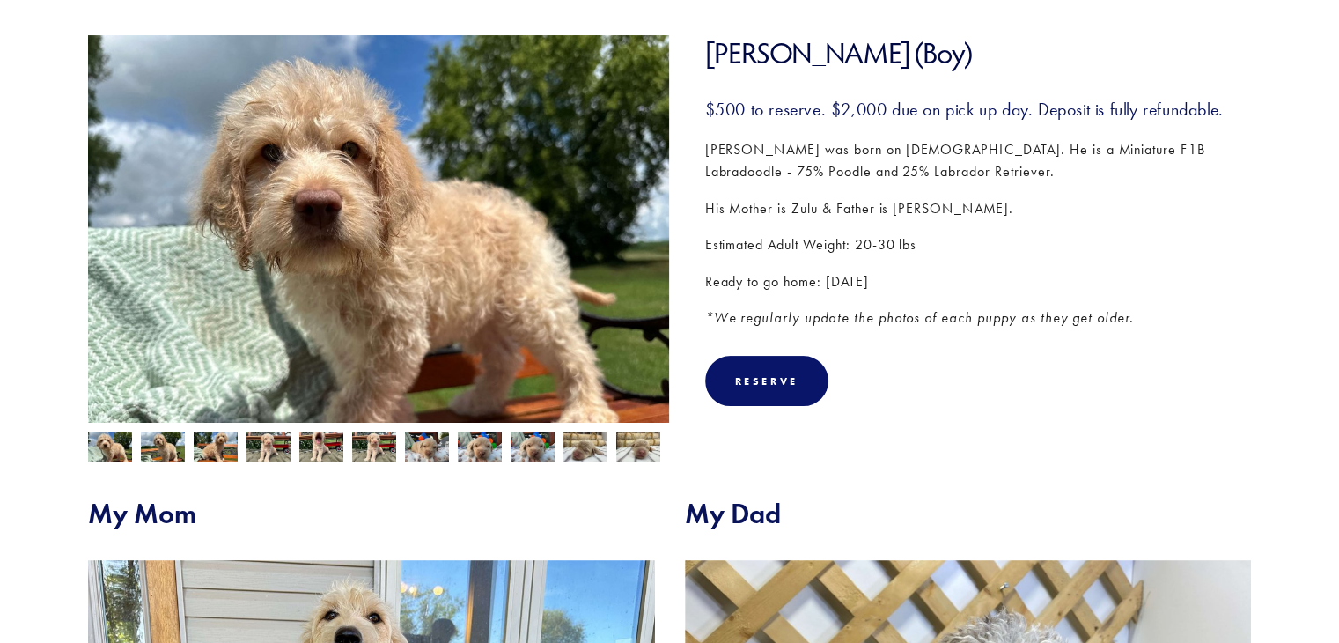
scroll to position [264, 0]
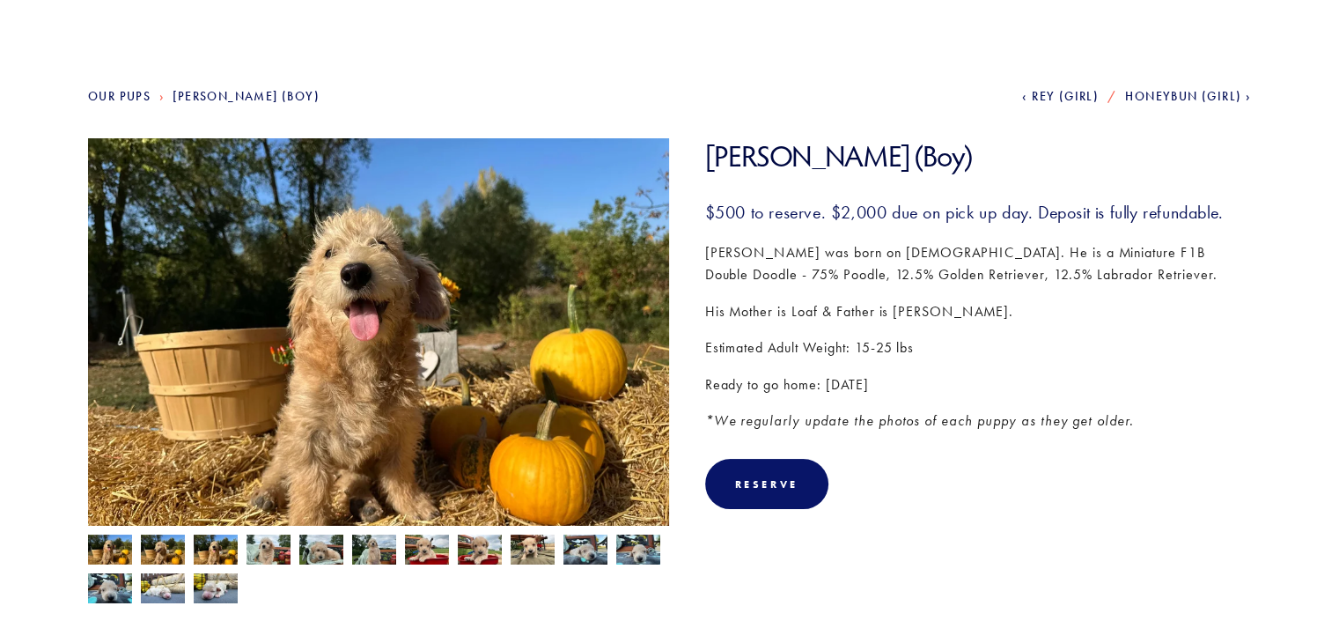
scroll to position [176, 0]
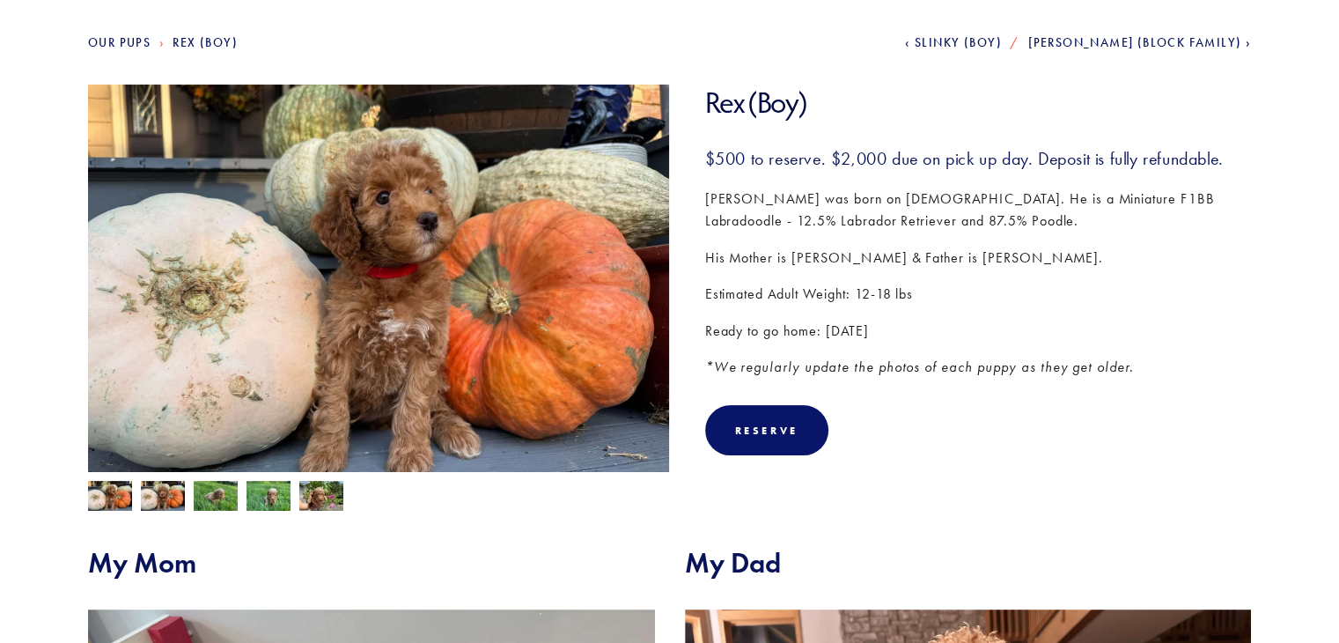
scroll to position [88, 0]
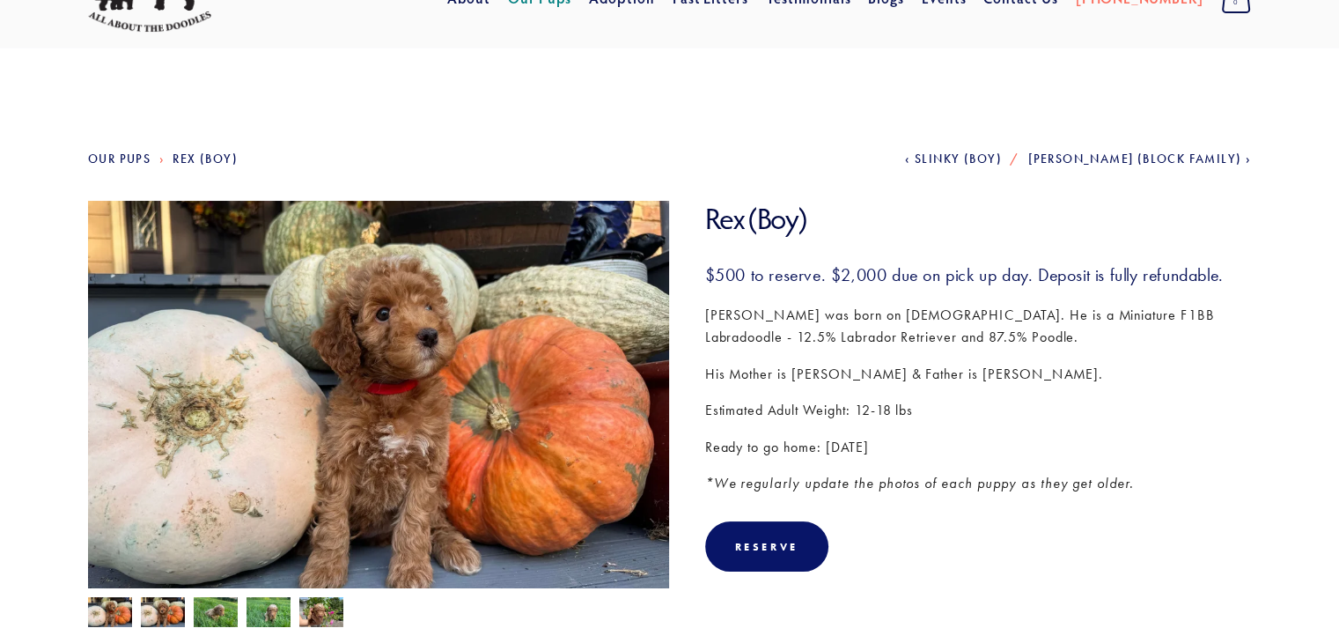
click at [1013, 206] on h1 "Rex (Boy)" at bounding box center [978, 219] width 547 height 36
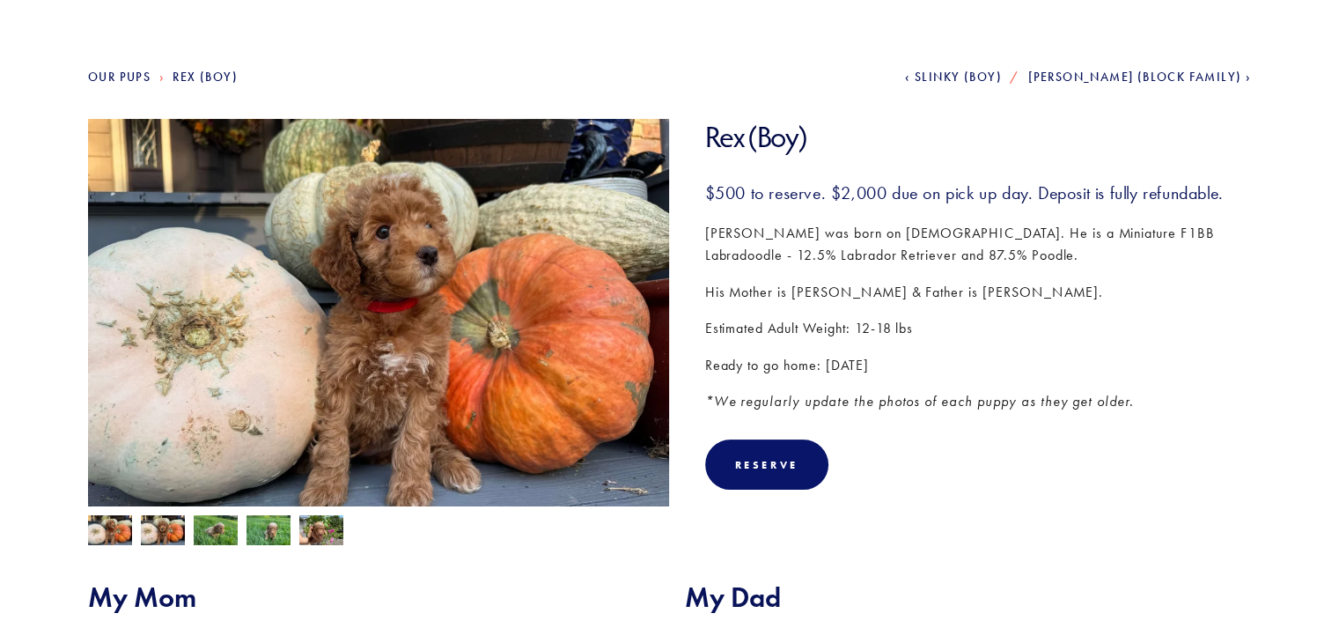
scroll to position [159, 0]
